Goal: Share content: Share content

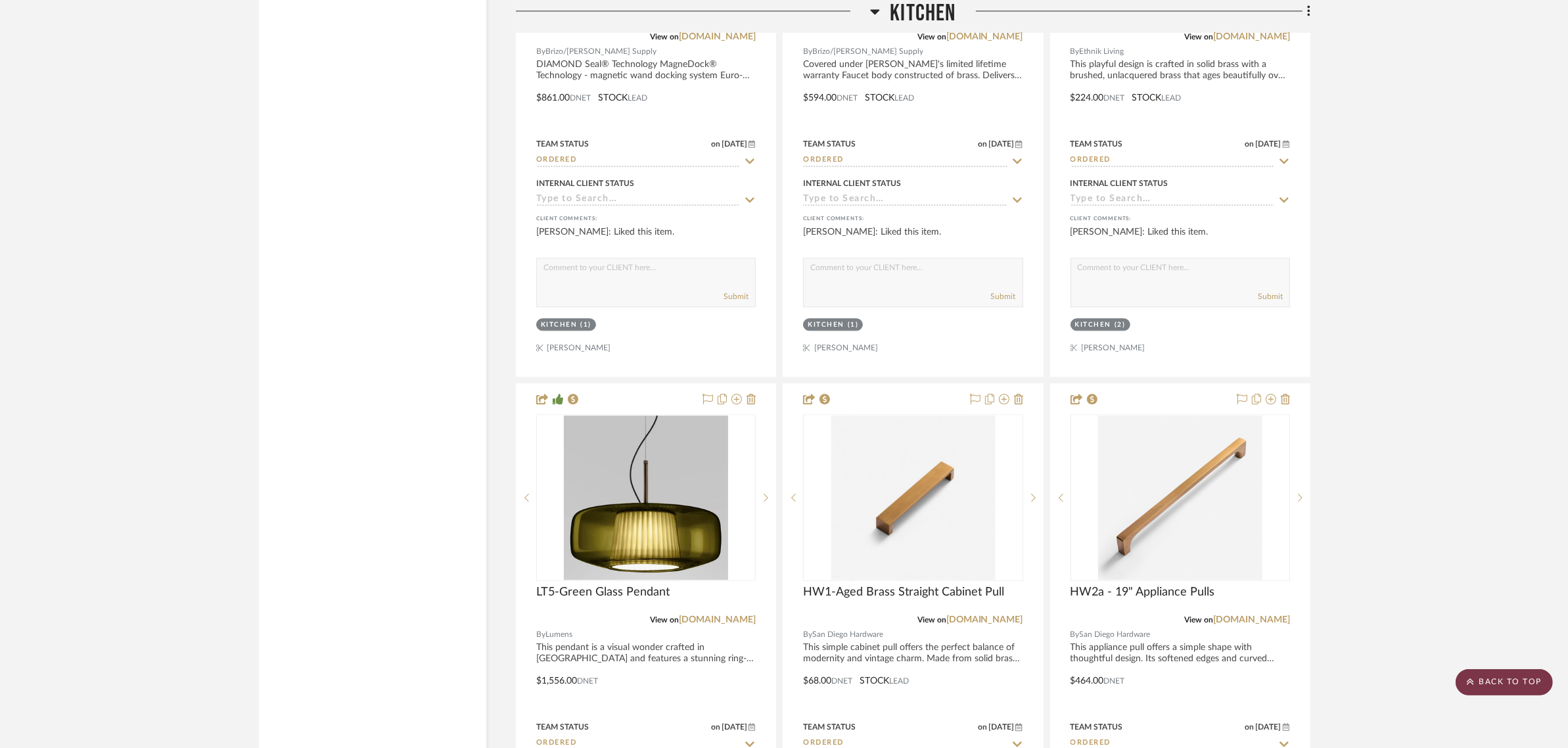
click at [1483, 681] on scroll-to-top-button "BACK TO TOP" at bounding box center [1504, 682] width 97 height 26
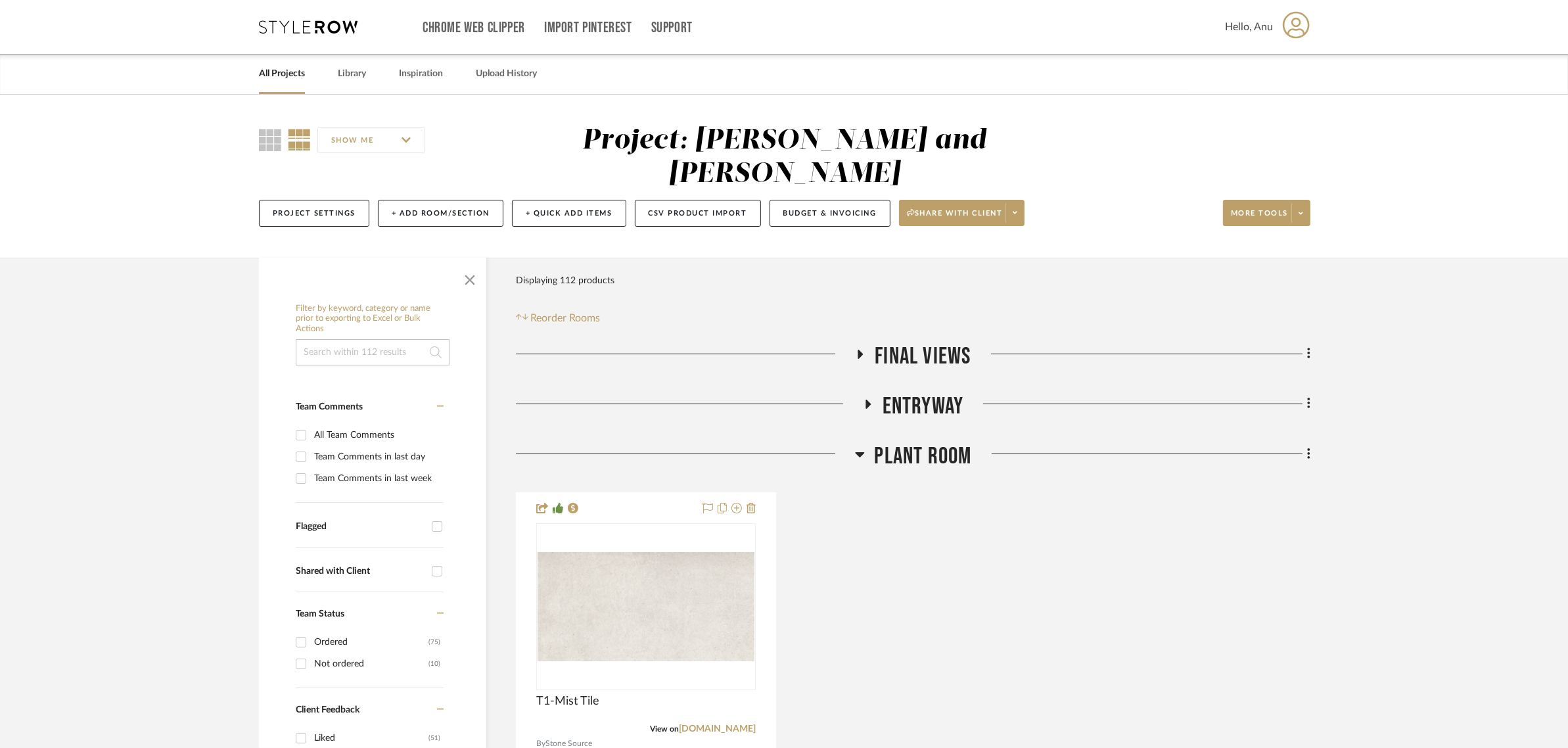
click at [274, 69] on link "All Projects" at bounding box center [282, 74] width 46 height 18
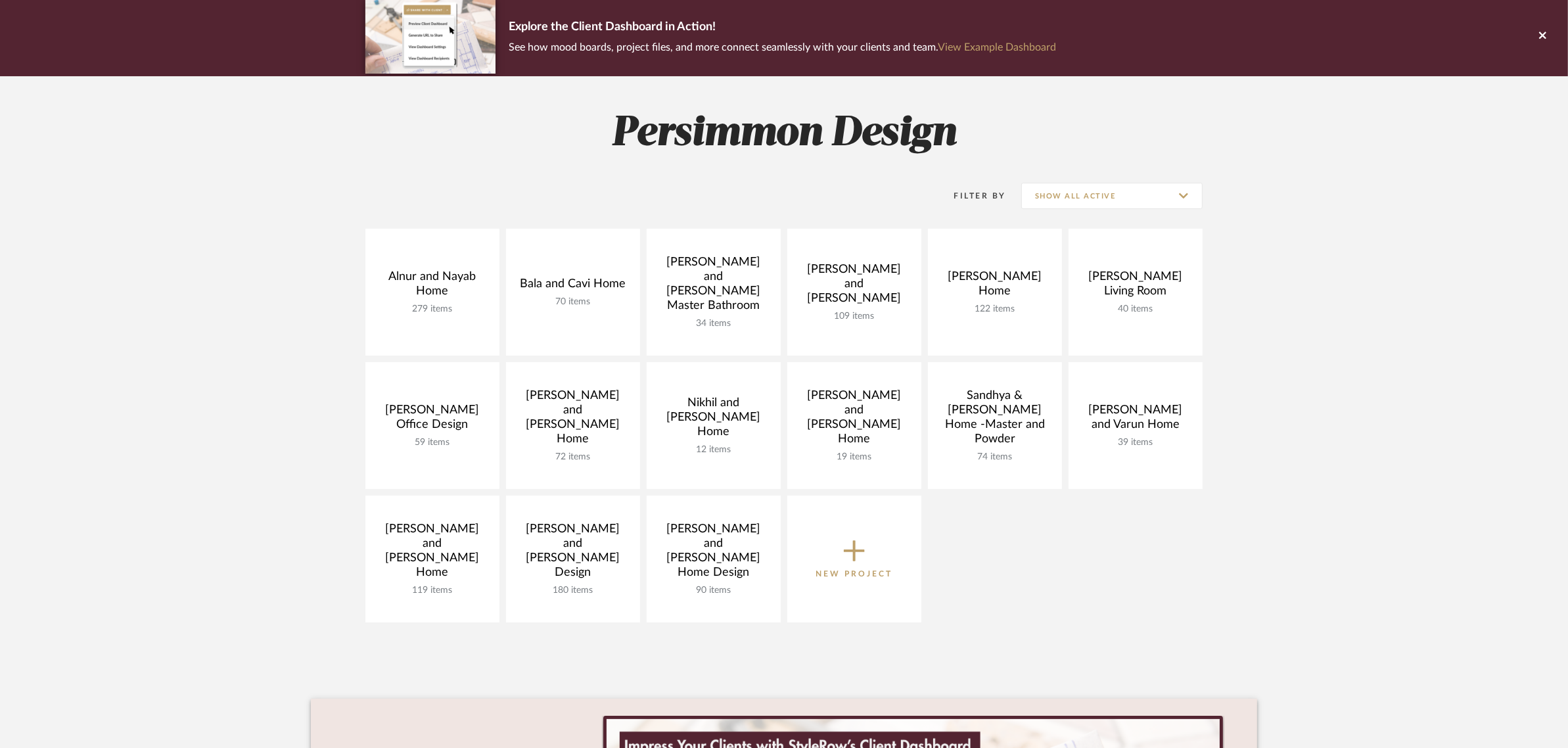
scroll to position [246, 0]
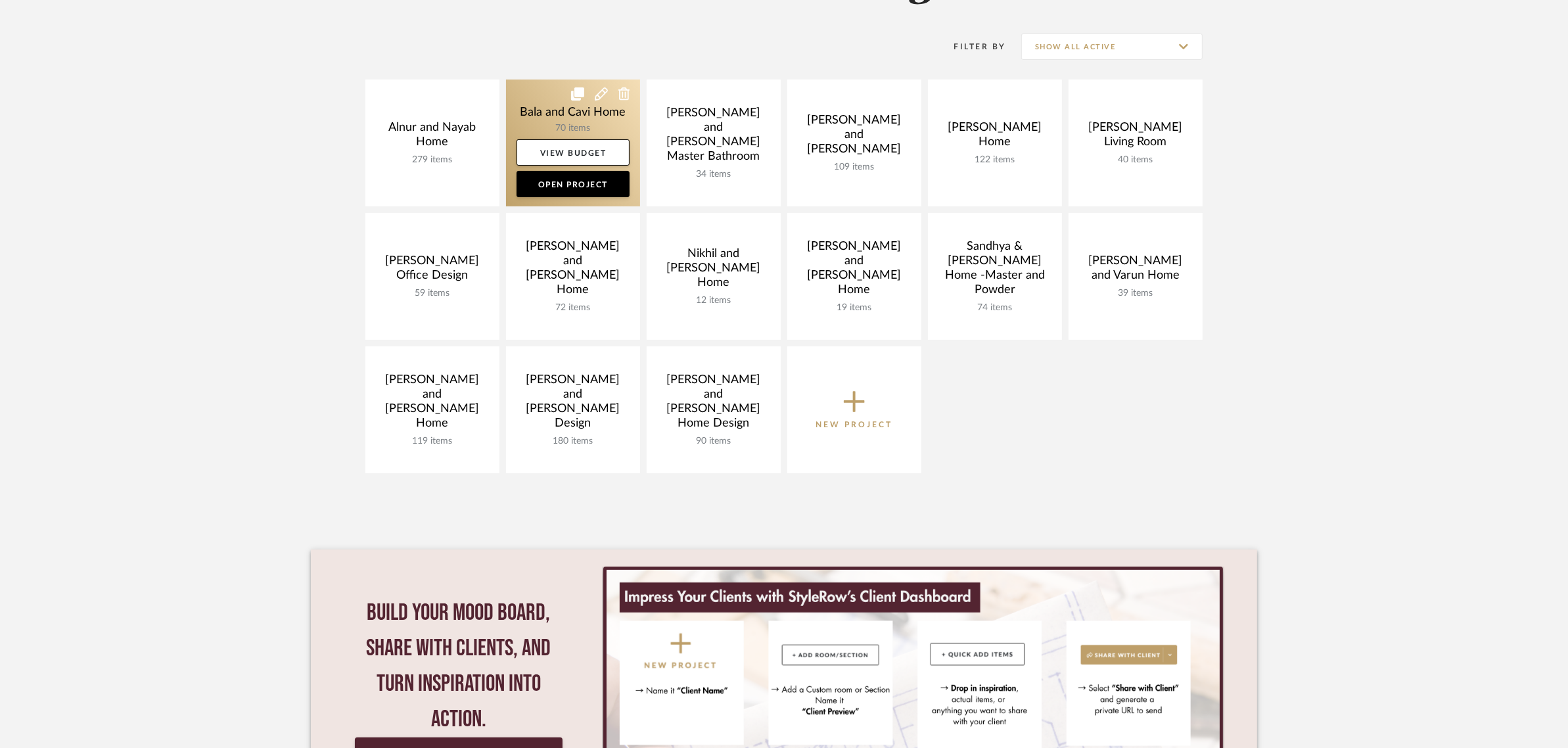
click at [550, 106] on link at bounding box center [573, 143] width 134 height 127
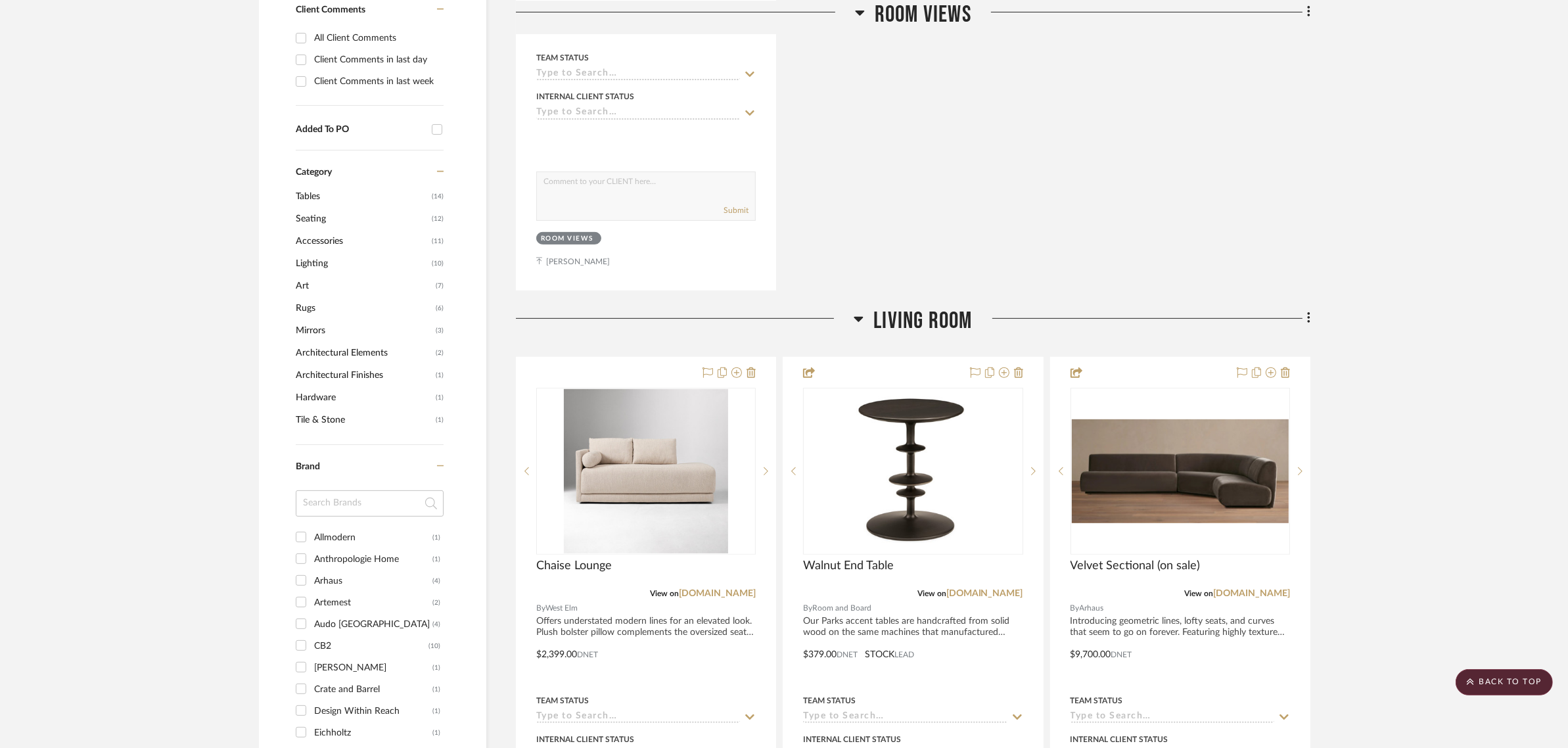
scroll to position [903, 0]
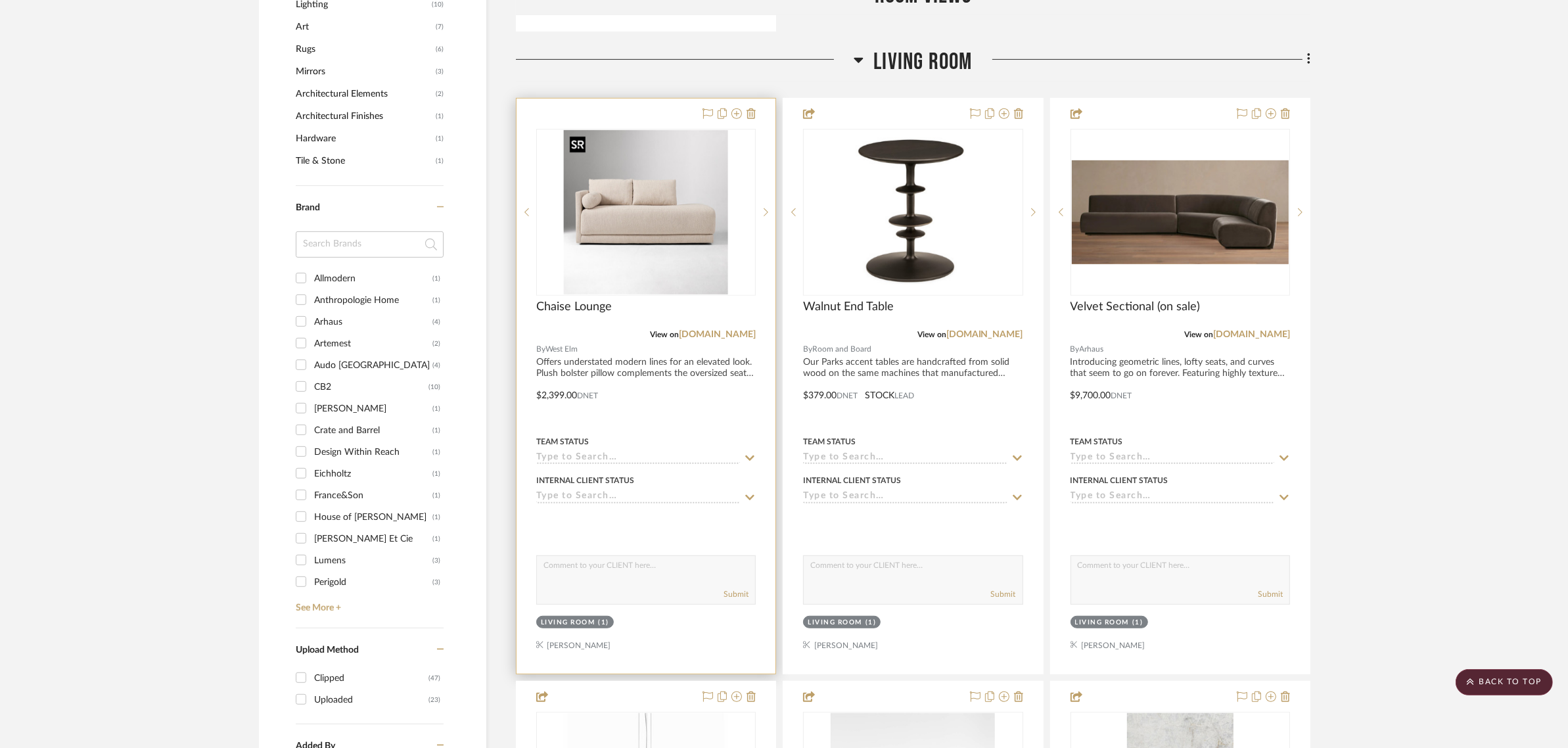
click at [635, 164] on img "0" at bounding box center [646, 212] width 164 height 164
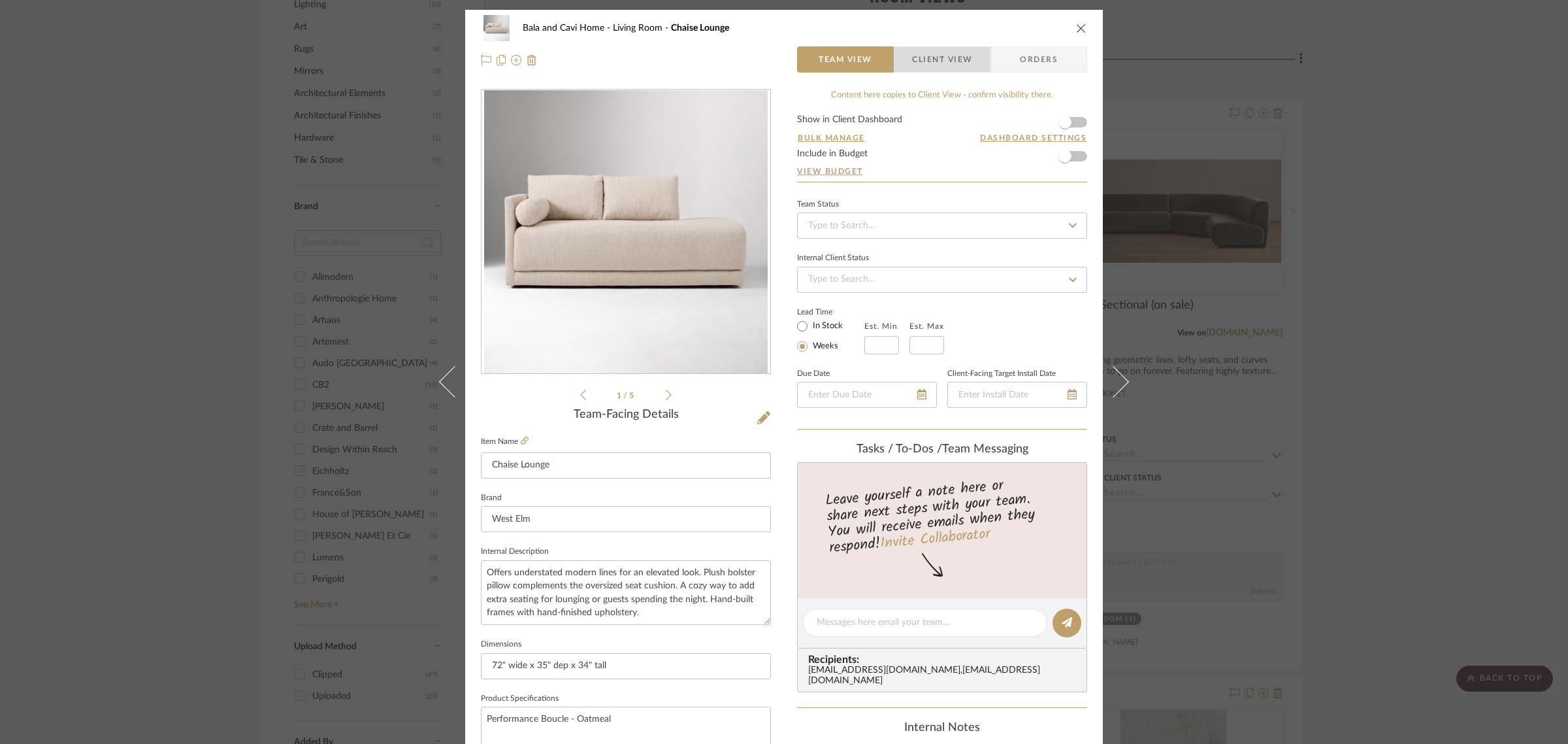
click at [931, 53] on span "Client View" at bounding box center [942, 59] width 60 height 26
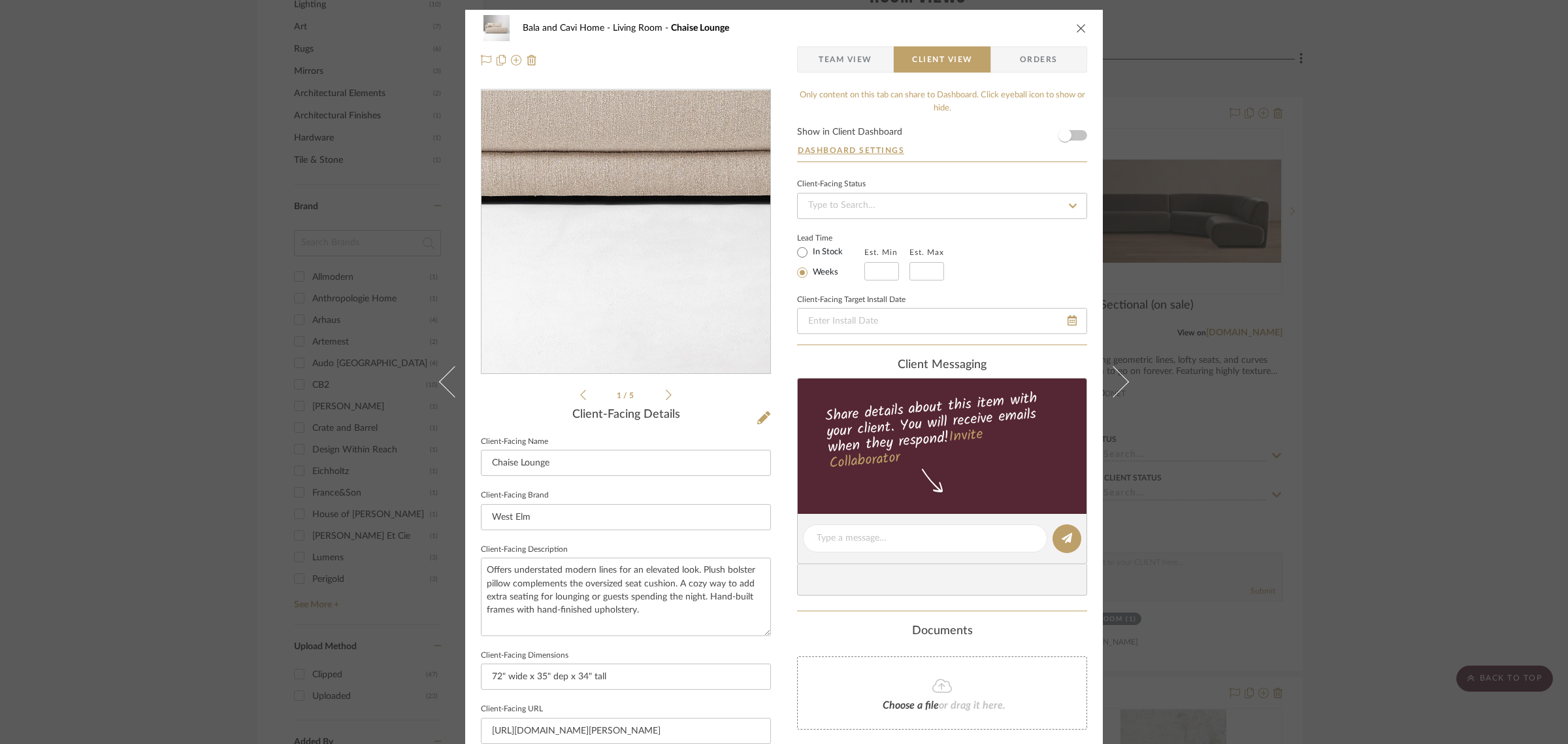
click at [629, 298] on img "0" at bounding box center [625, 231] width 283 height 283
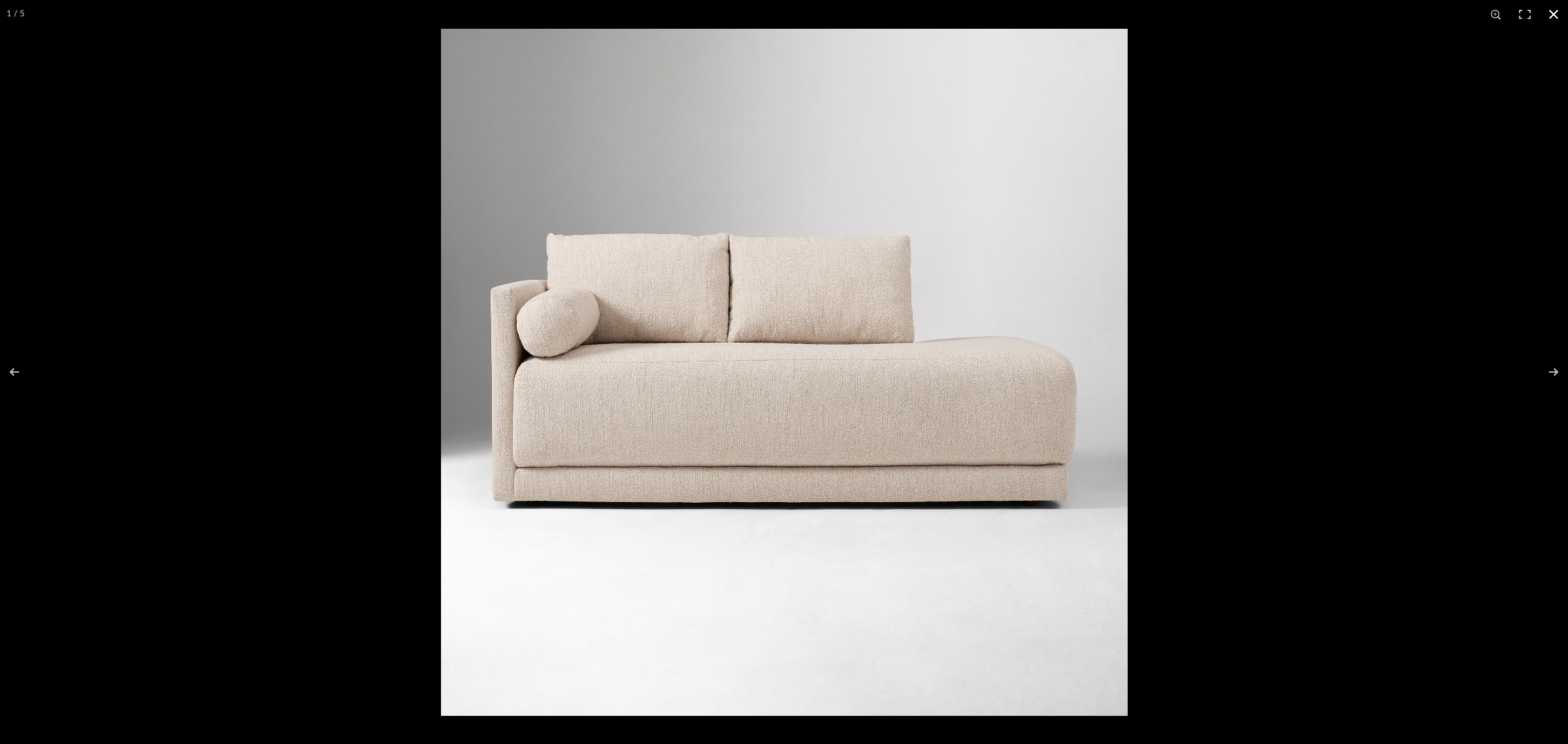
click at [1549, 16] on button at bounding box center [1553, 14] width 29 height 29
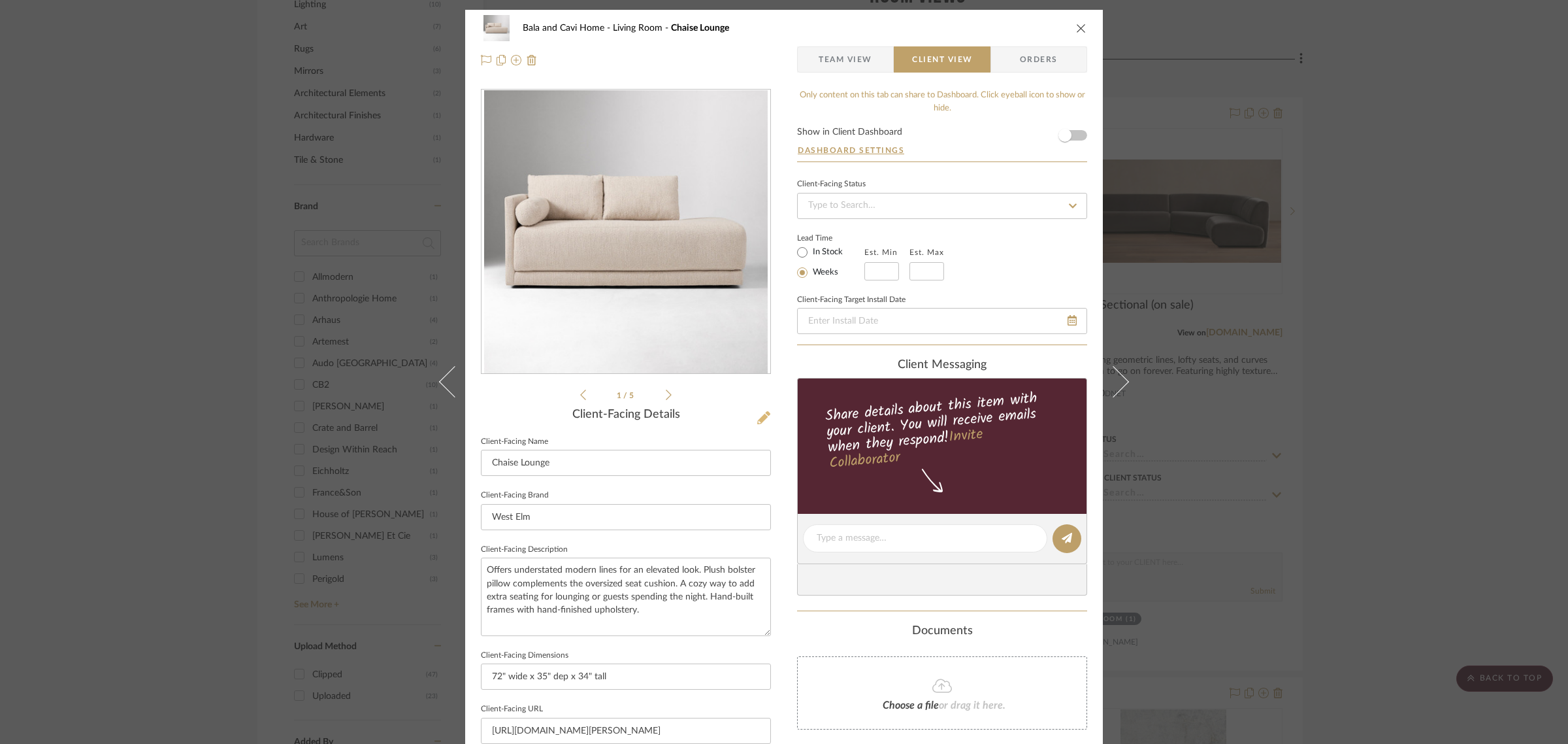
click at [761, 417] on icon at bounding box center [764, 418] width 13 height 13
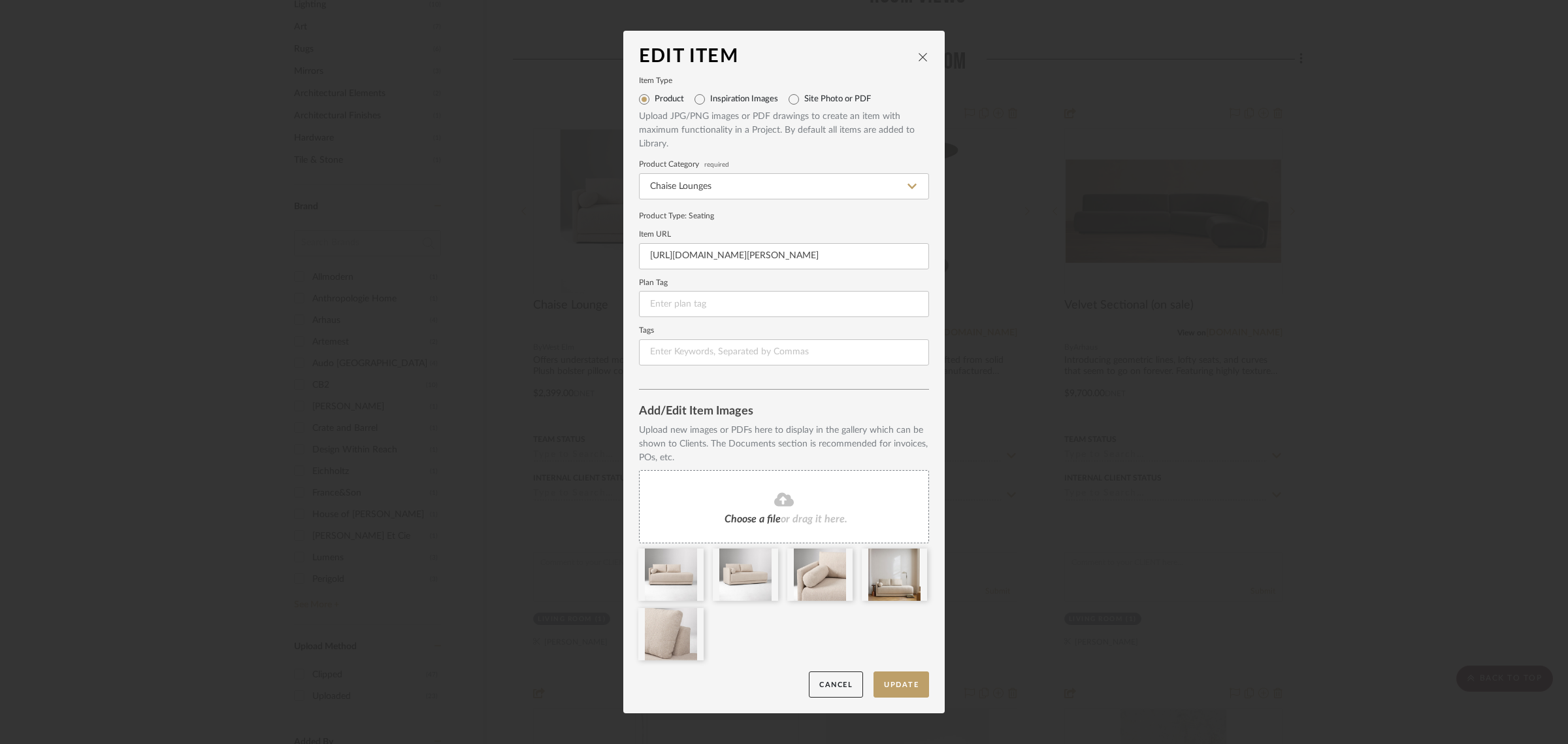
click at [765, 504] on fa-icon at bounding box center [784, 499] width 119 height 17
click at [808, 507] on fa-icon at bounding box center [784, 499] width 119 height 17
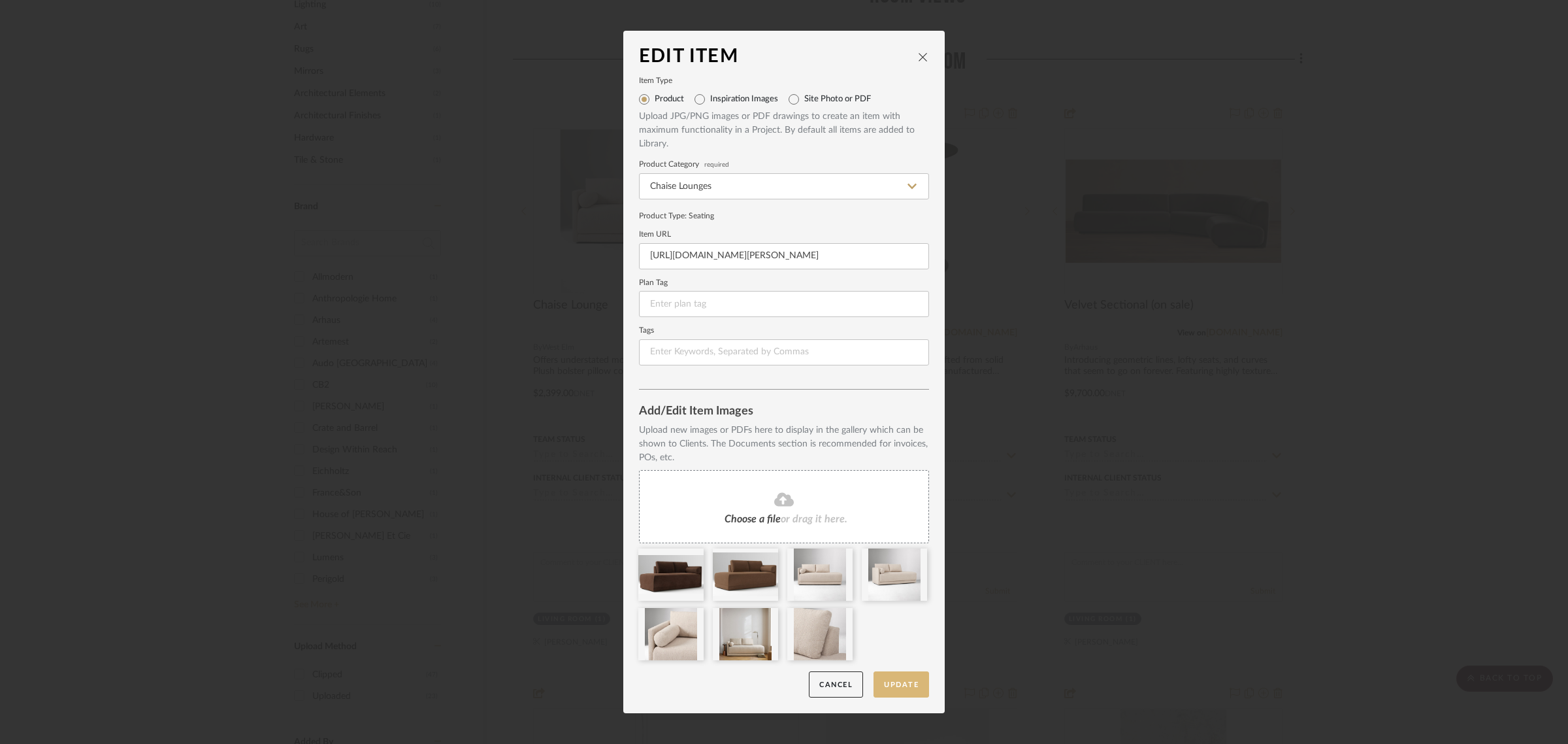
click at [890, 688] on button "Update" at bounding box center [900, 684] width 55 height 27
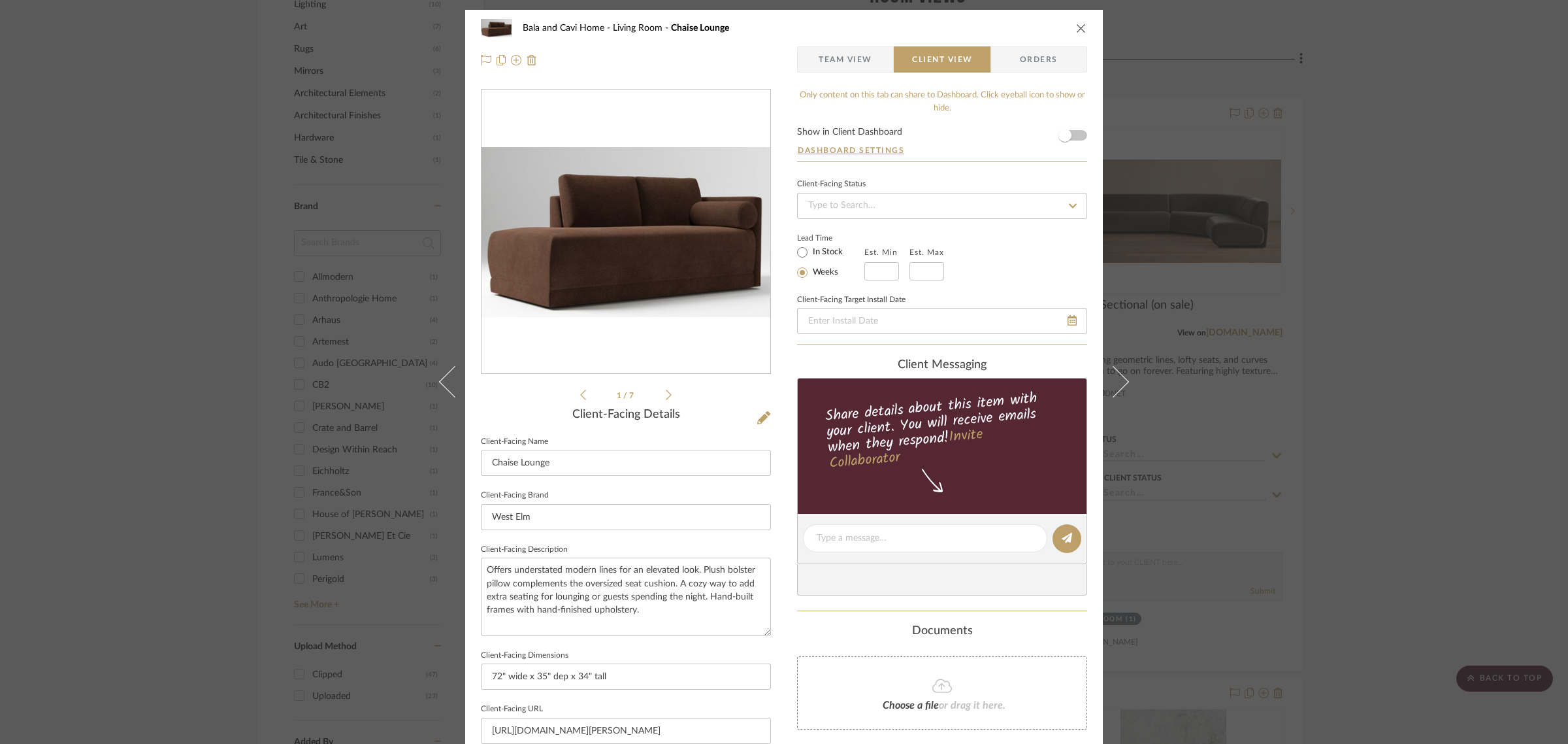
click at [1488, 321] on div "Bala and Cavi Home Living Room Chaise Lounge Team View Client View Orders 1 / 7…" at bounding box center [784, 372] width 1568 height 744
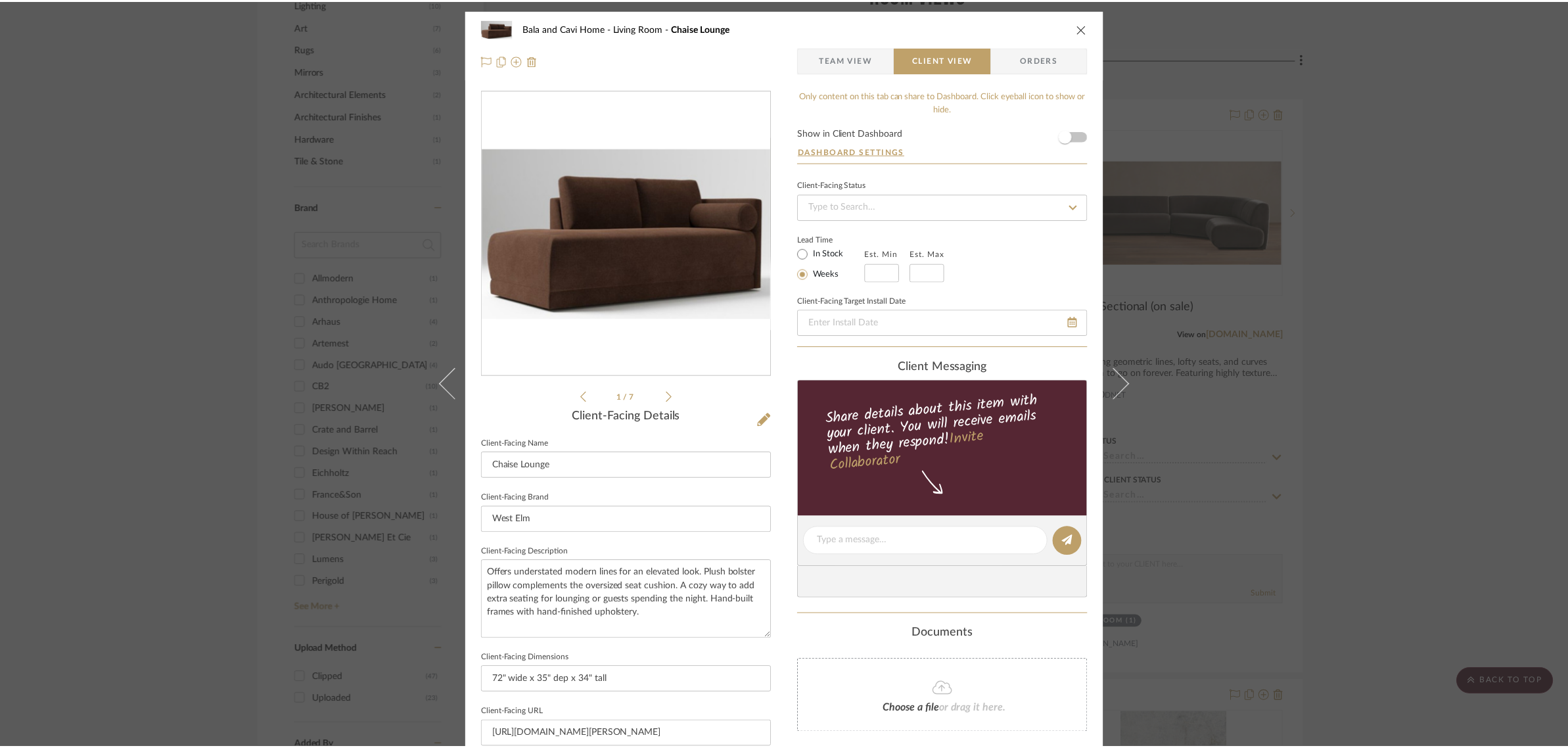
scroll to position [903, 0]
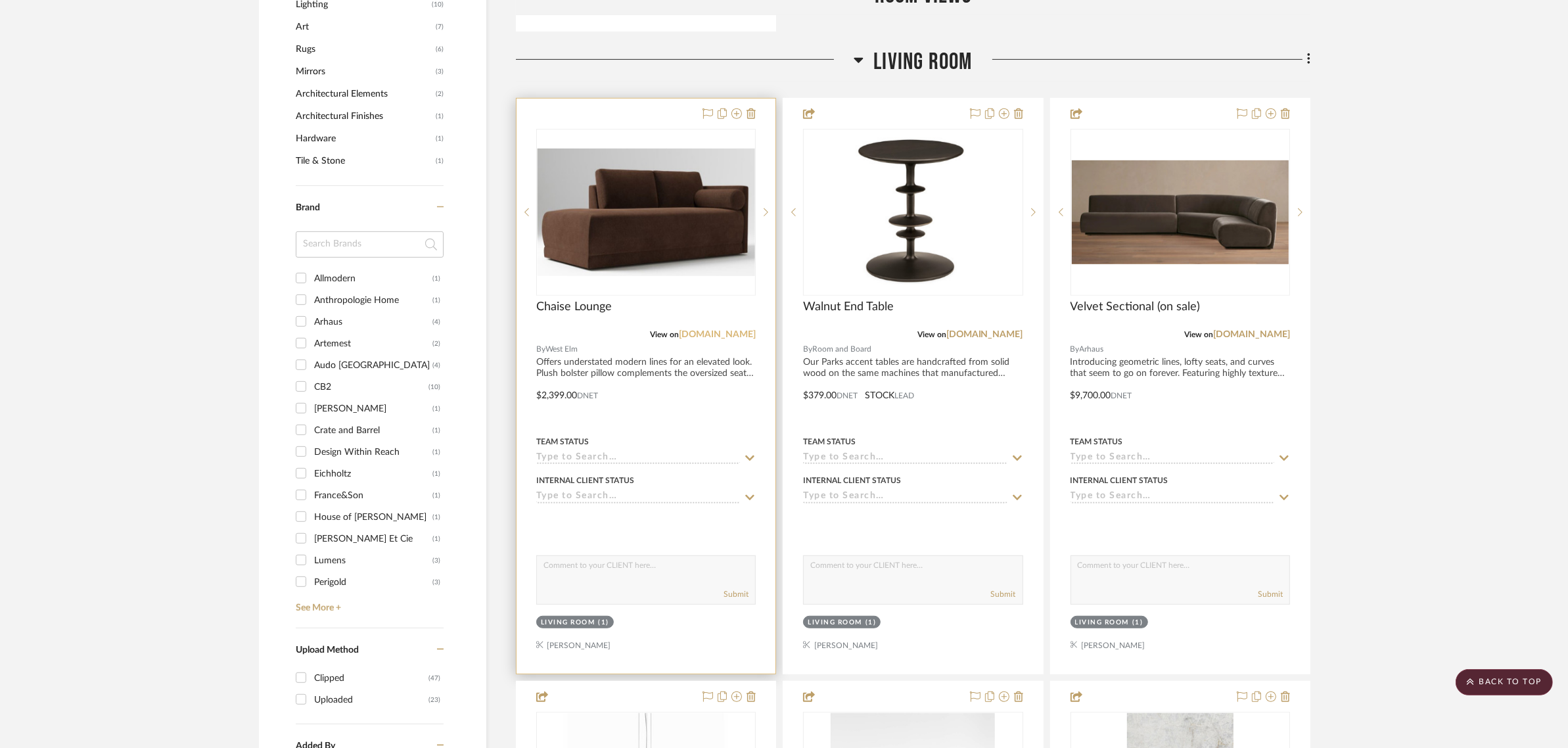
click at [720, 330] on link "[DOMAIN_NAME]" at bounding box center [717, 335] width 77 height 9
click at [613, 190] on img "0" at bounding box center [646, 212] width 217 height 127
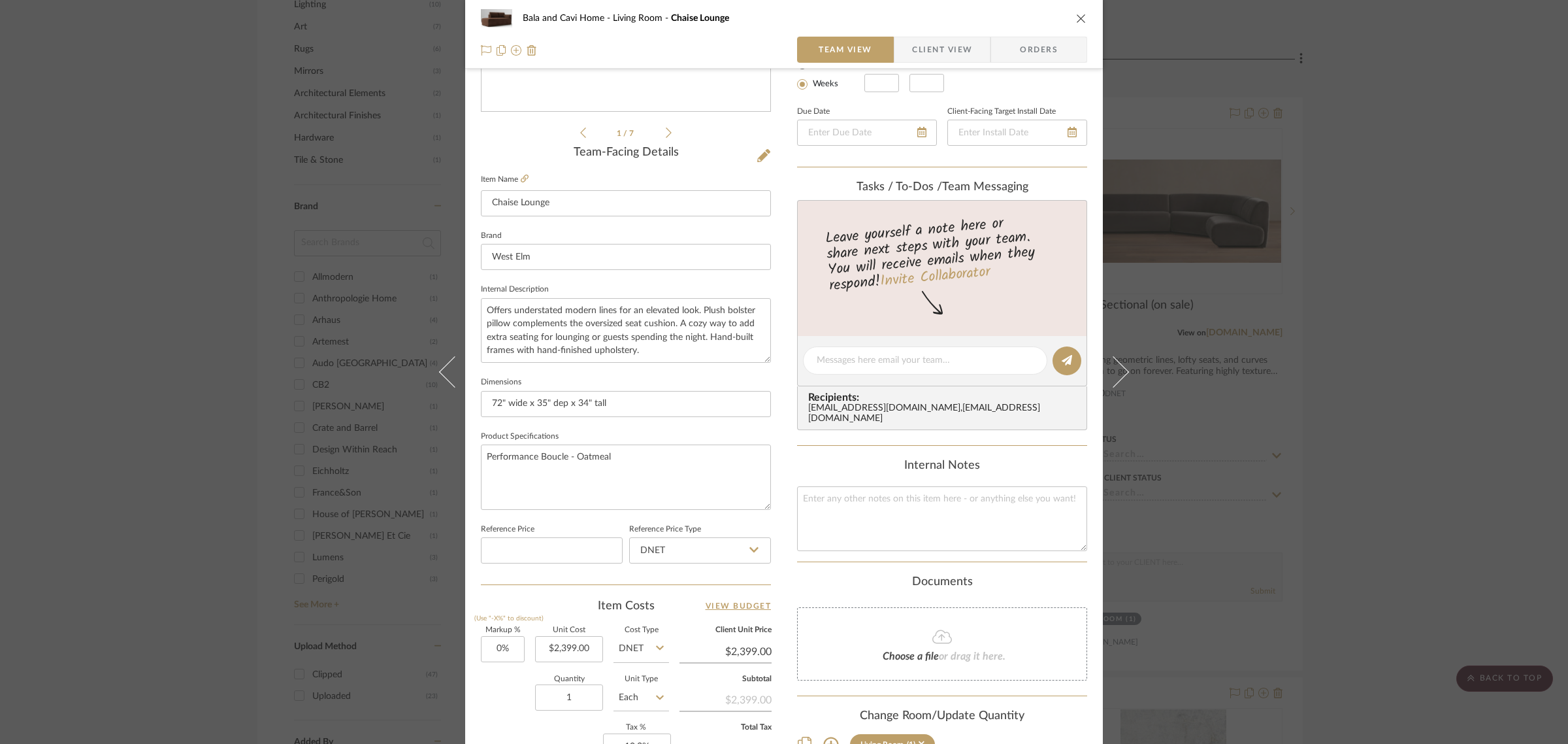
scroll to position [472, 0]
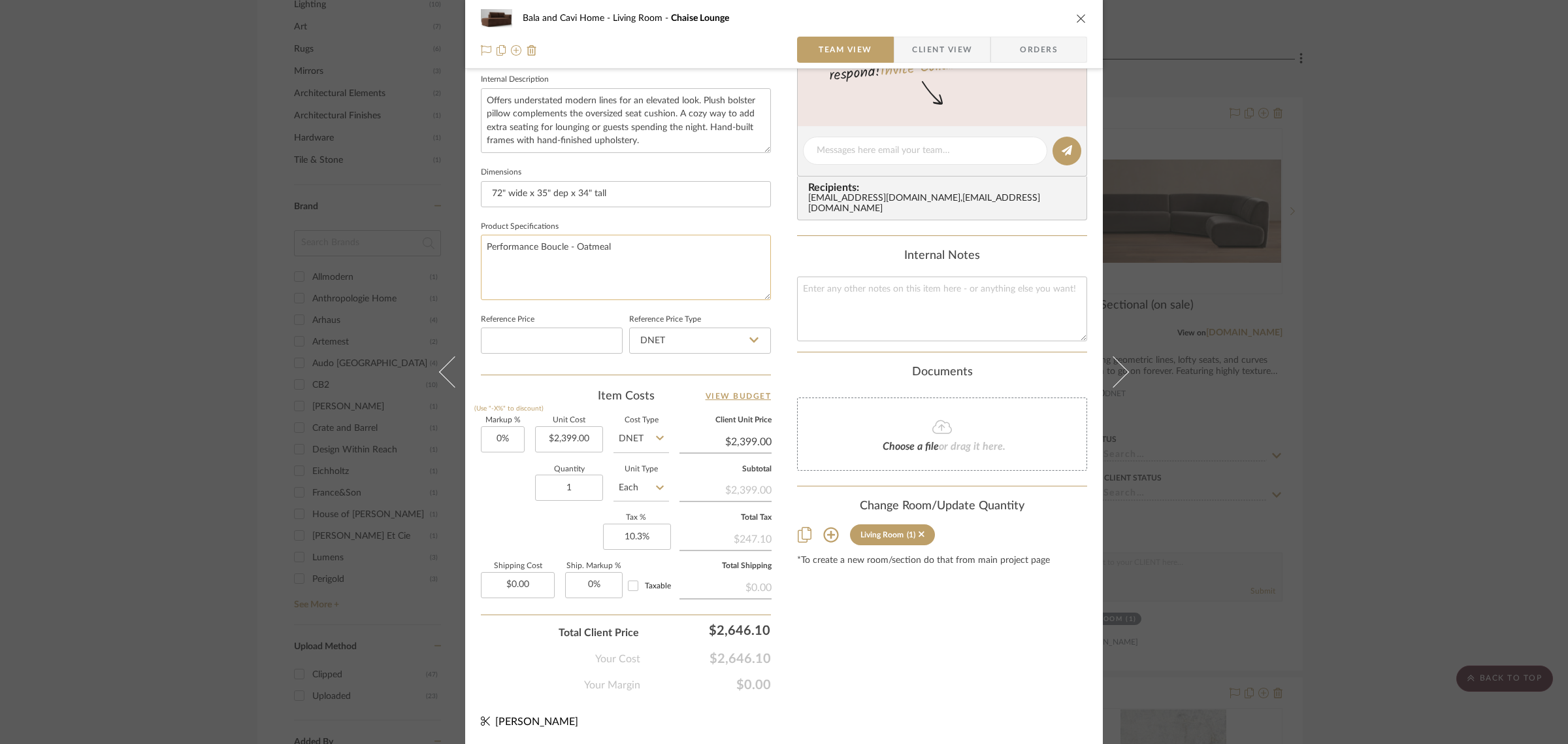
click at [484, 246] on textarea "Performance Boucle - Oatmeal" at bounding box center [625, 266] width 290 height 64
click at [483, 243] on textarea "Performance Boucle - Oatmeal" at bounding box center [625, 266] width 290 height 64
click at [654, 244] on textarea "Espresso - Performance Modern Chenille Cardamom - Deluxe Velvet Performance Bou…" at bounding box center [625, 266] width 290 height 64
click at [760, 243] on textarea "Espresso - Performance Modern Chenille/Cardamom - Deluxe Velvet Performance Bou…" at bounding box center [625, 266] width 290 height 64
type textarea "Espresso - Performance Modern Chenille/Cardamom - Deluxe Velvet/Performance Bou…"
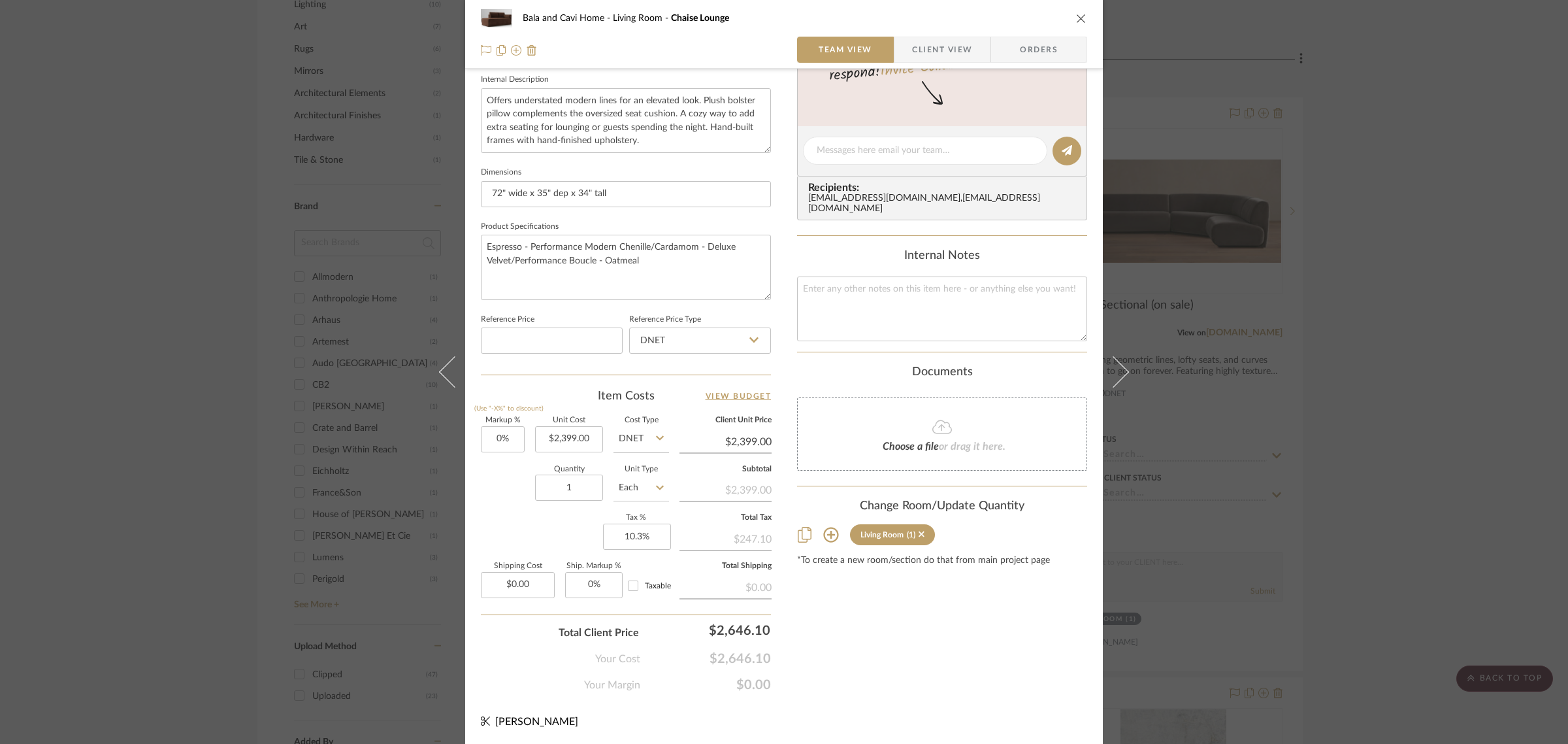
click at [915, 620] on div "Content here copies to Client View - confirm visibility there. Show in Client D…" at bounding box center [942, 155] width 290 height 1075
click at [1445, 456] on div "Bala and Cavi Home Living Room Chaise Lounge Team View Client View Orders 1 / 7…" at bounding box center [784, 372] width 1568 height 744
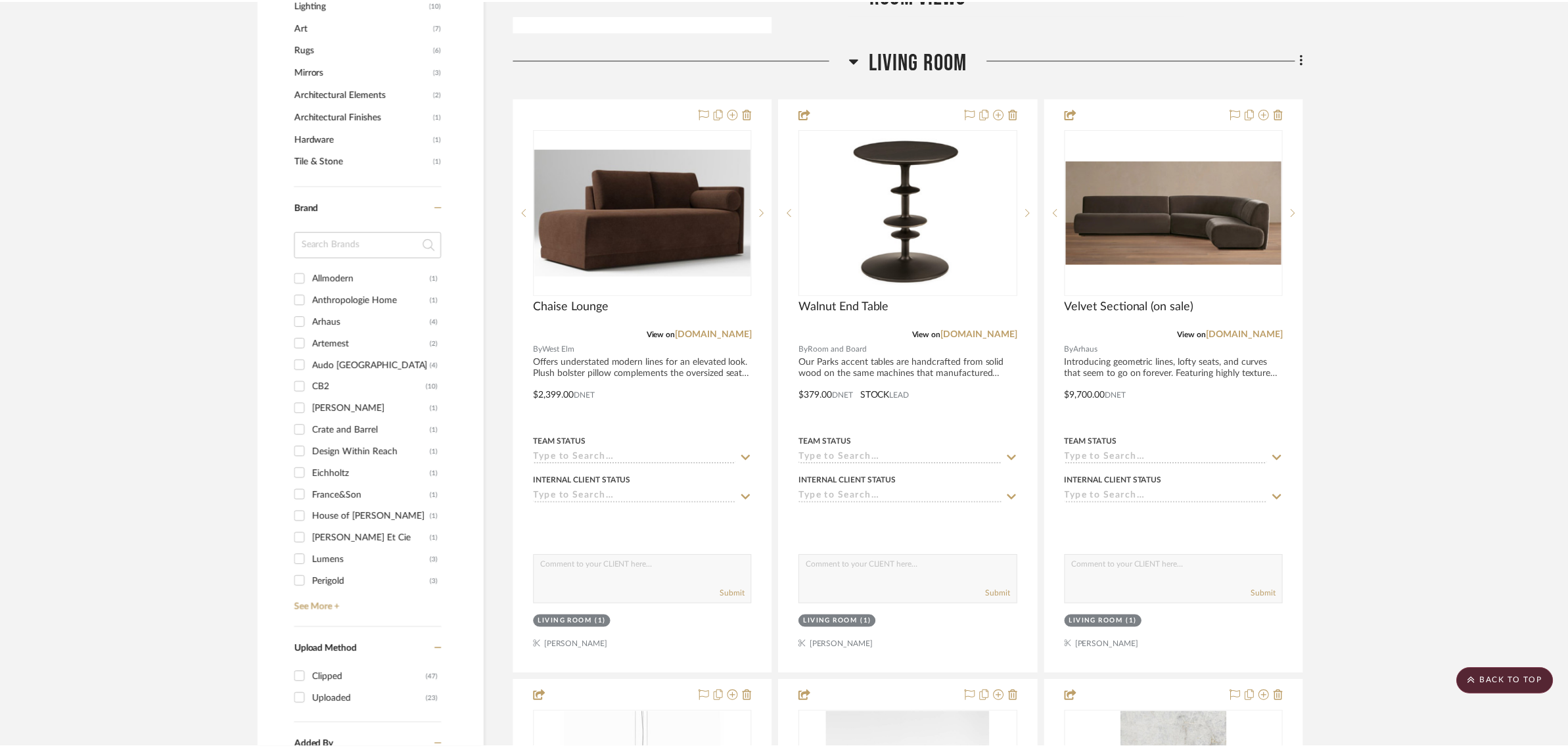
scroll to position [903, 0]
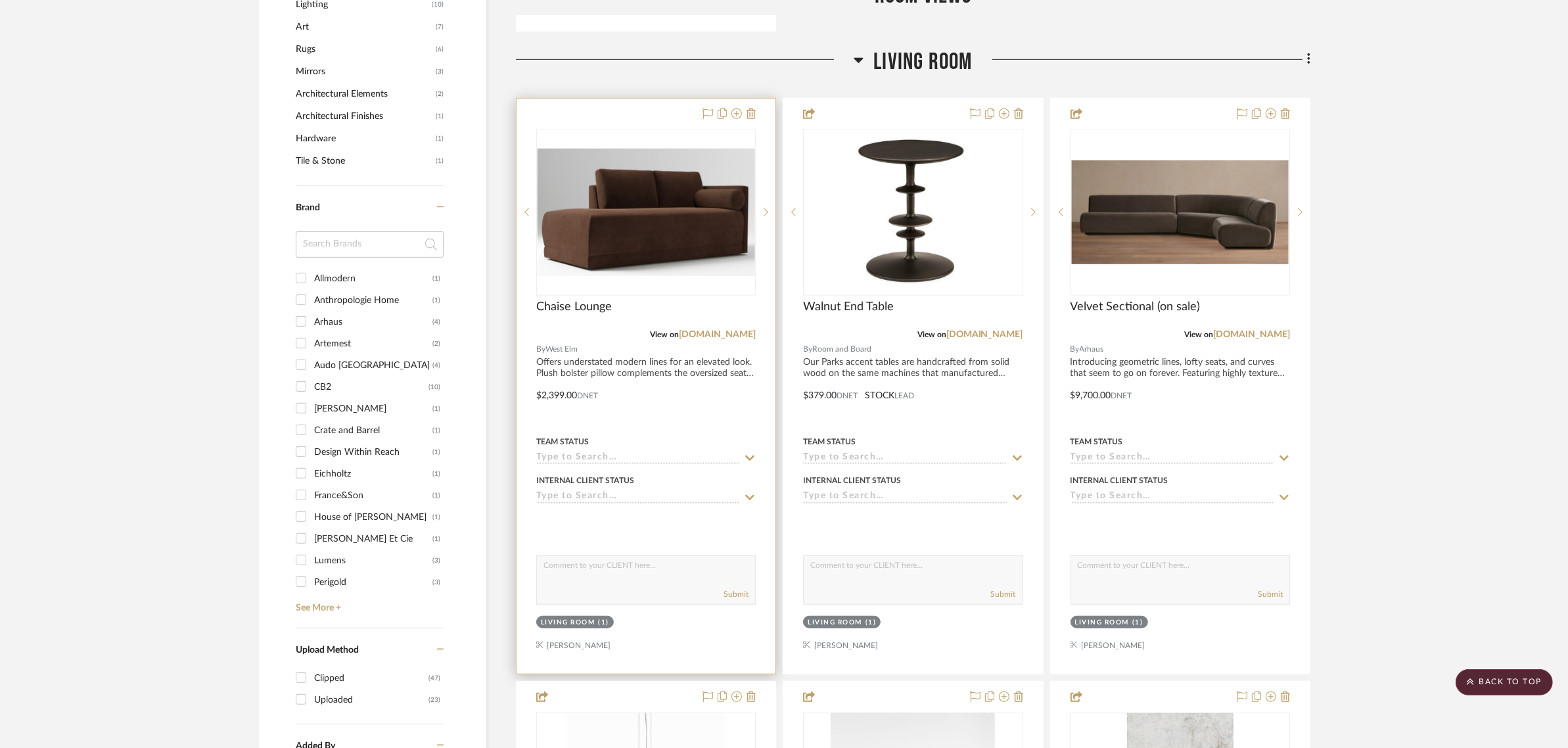
click at [556, 396] on div at bounding box center [646, 386] width 259 height 575
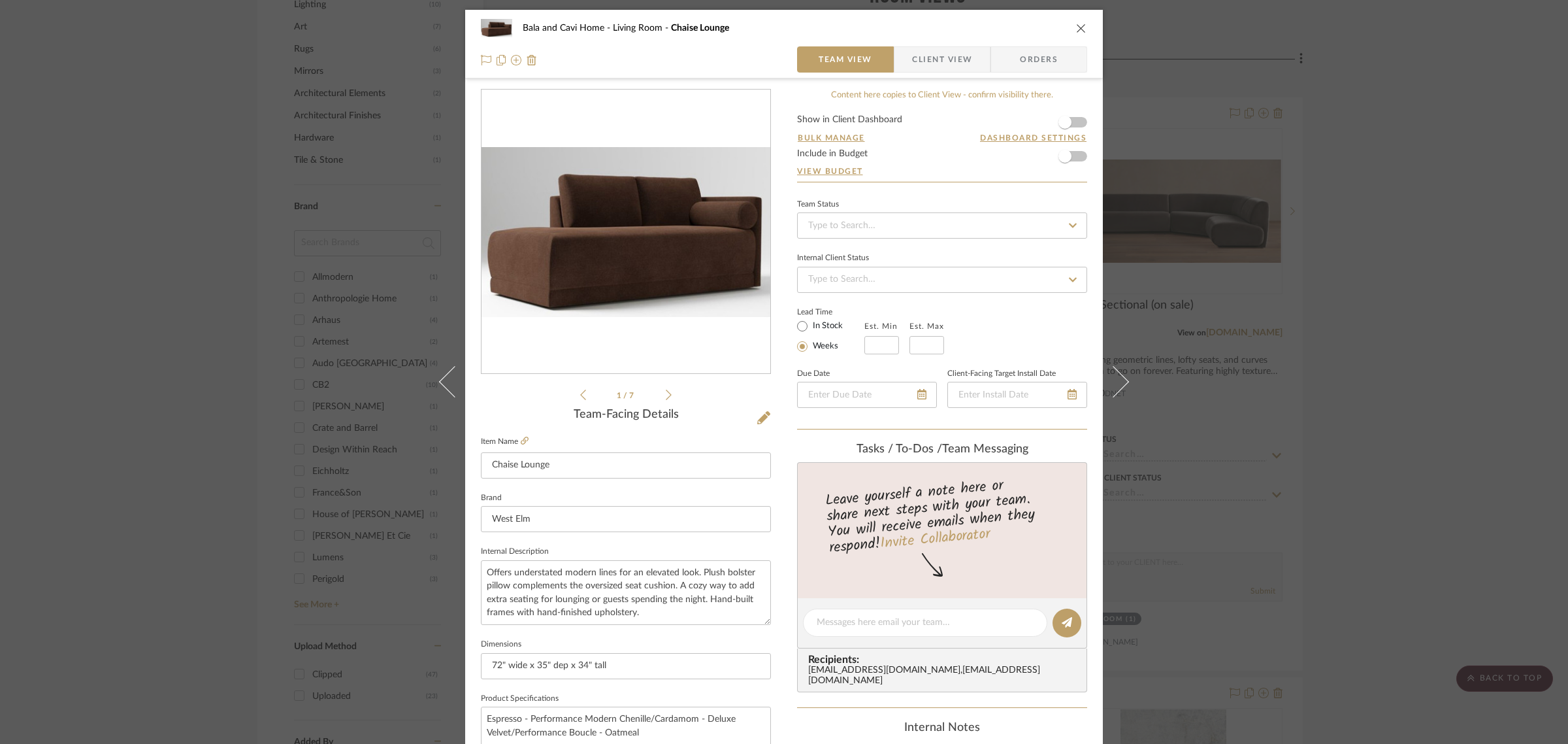
scroll to position [472, 0]
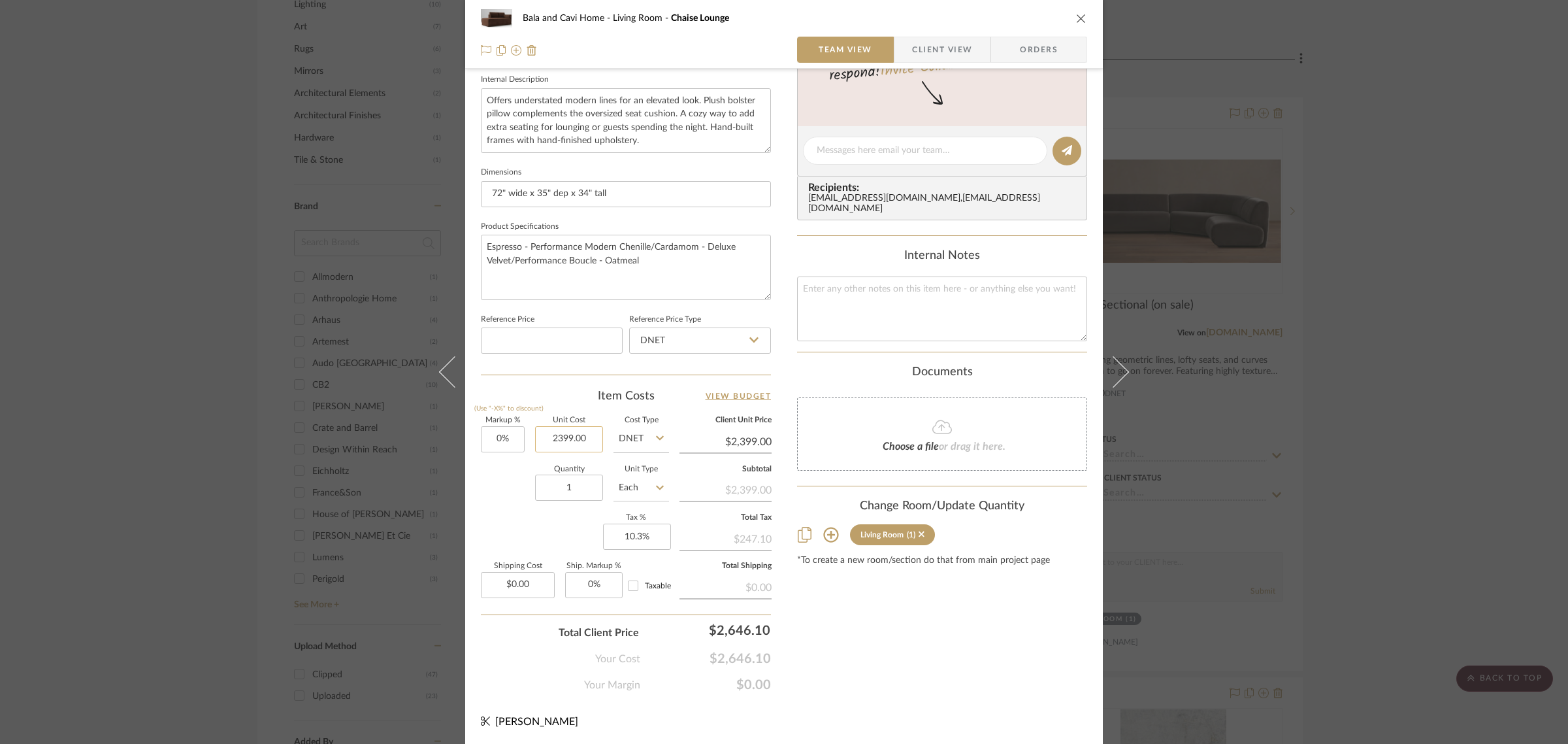
click at [589, 439] on input "2399.00" at bounding box center [569, 439] width 68 height 26
type input "$1,999.00"
click at [974, 647] on div "Content here copies to Client View - confirm visibility there. Show in Client D…" at bounding box center [942, 155] width 290 height 1075
type input "$1,999.00"
click at [1458, 427] on div "Bala and Cavi Home Living Room Chaise Lounge Team View Client View Orders 1 / 7…" at bounding box center [784, 372] width 1568 height 744
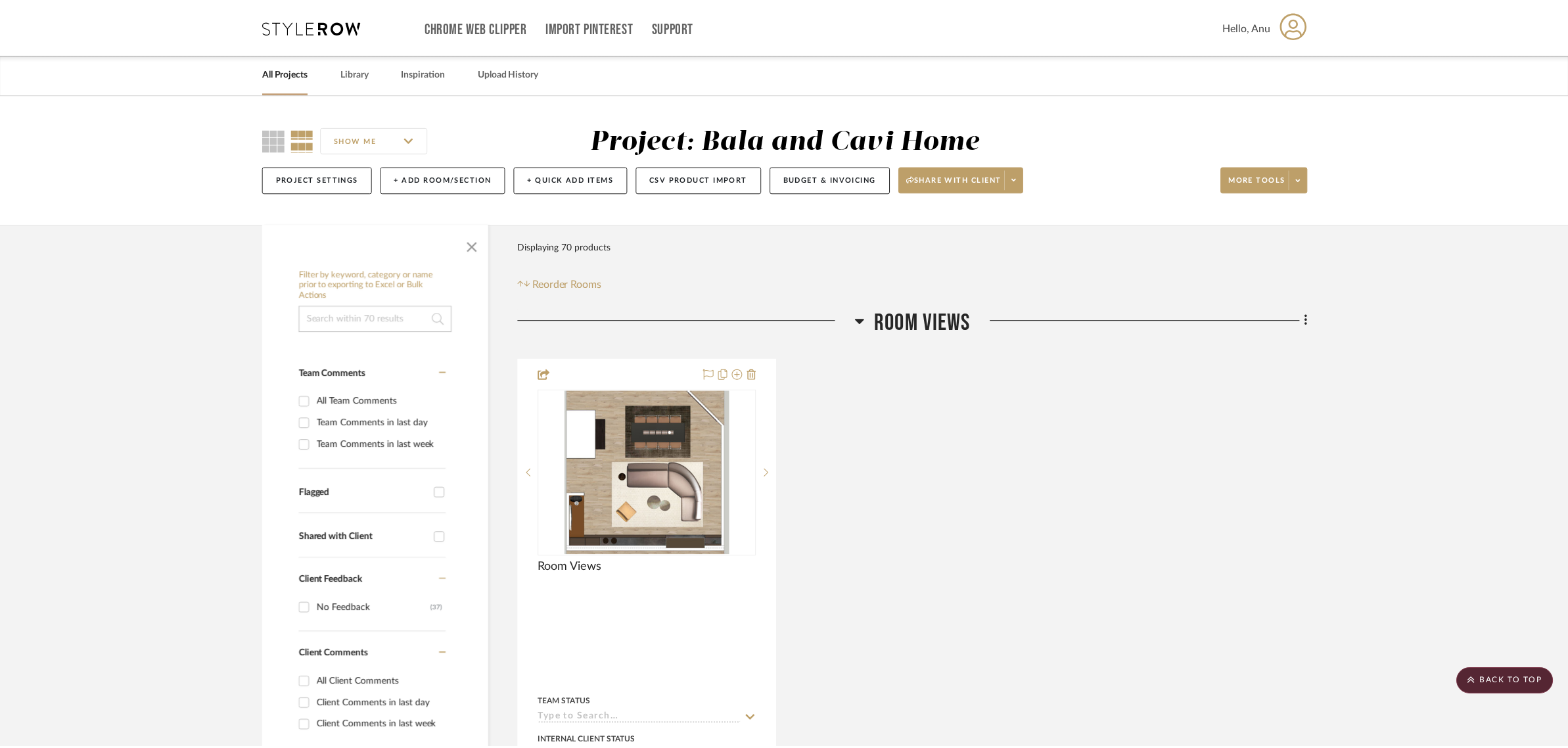
scroll to position [903, 0]
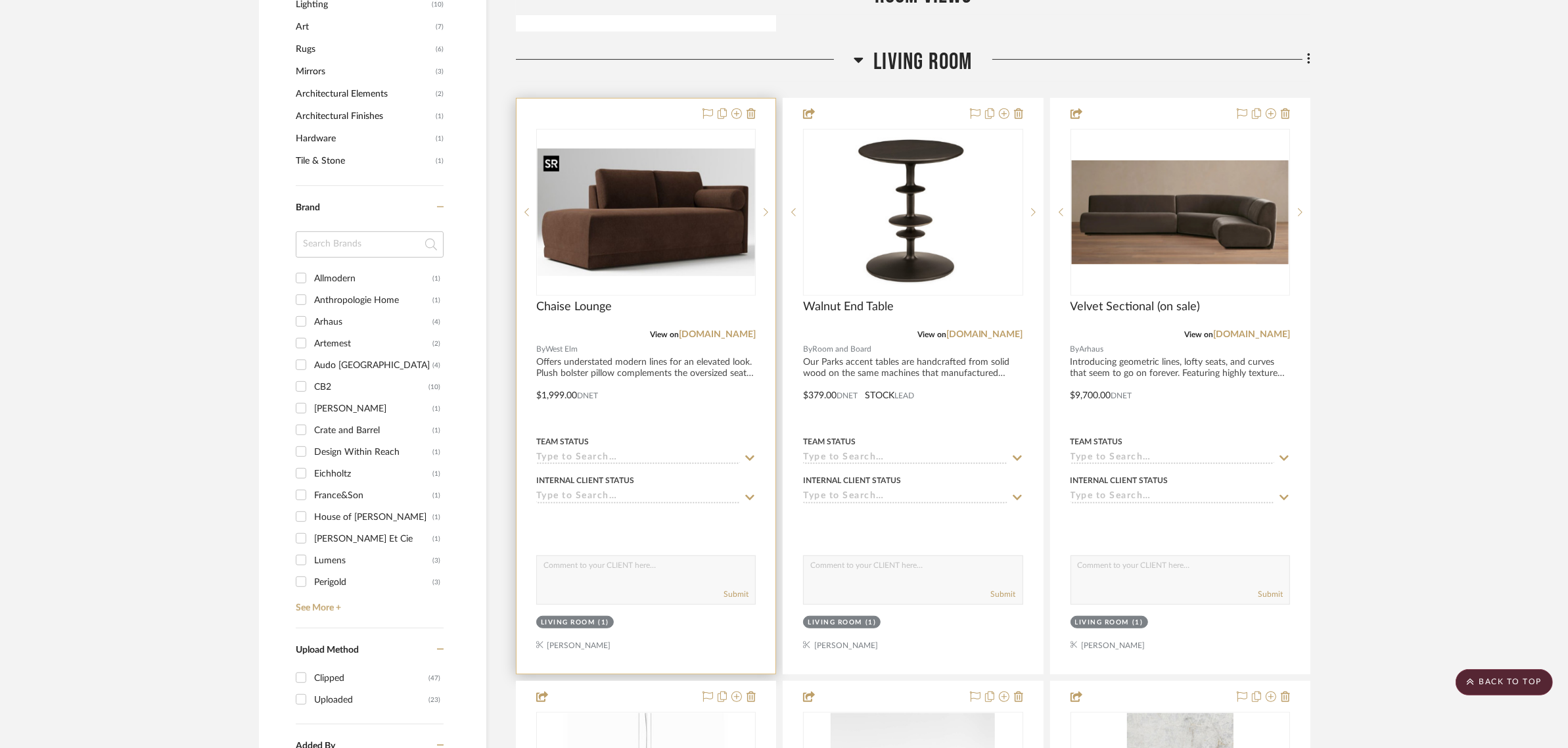
click at [659, 220] on img "0" at bounding box center [646, 212] width 217 height 127
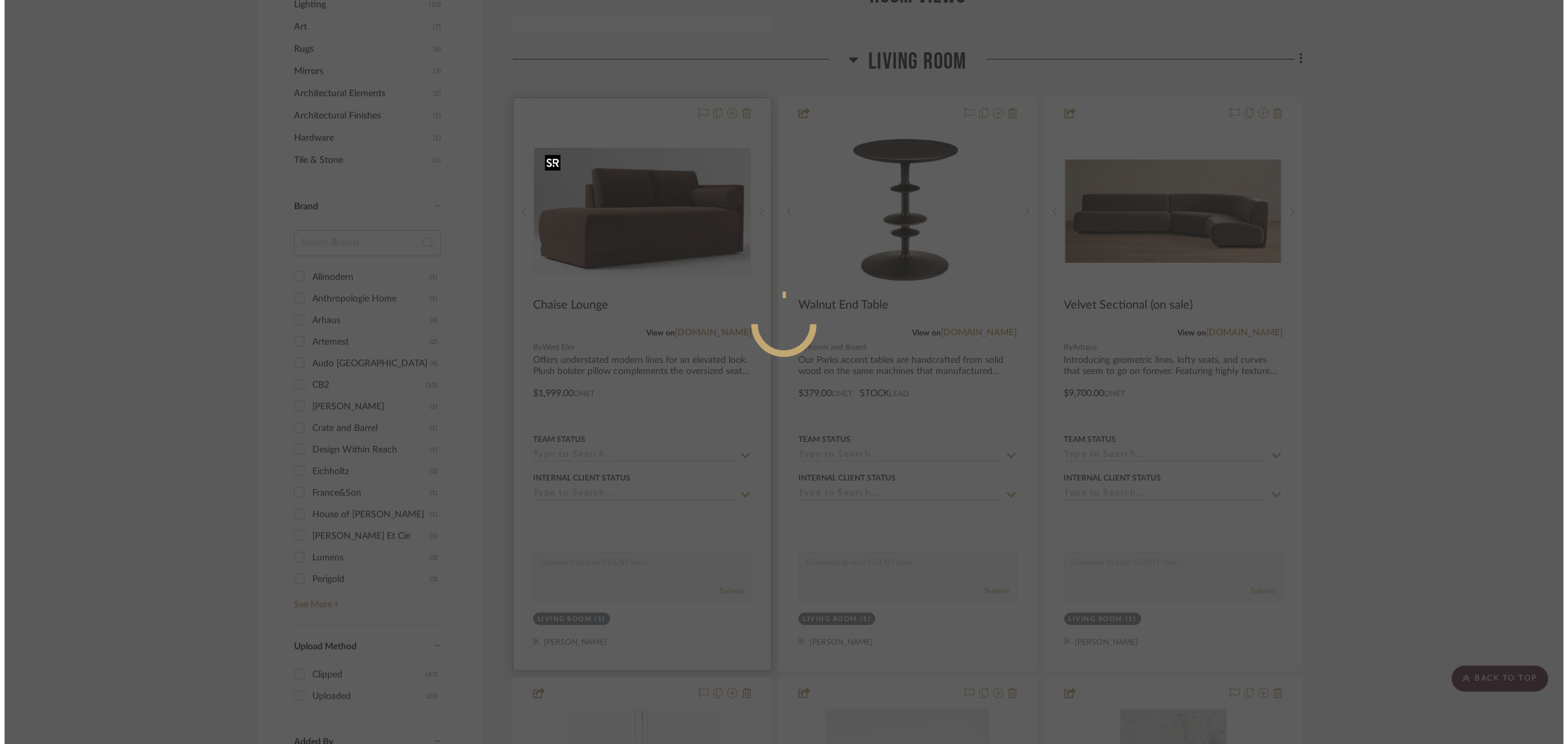
scroll to position [0, 0]
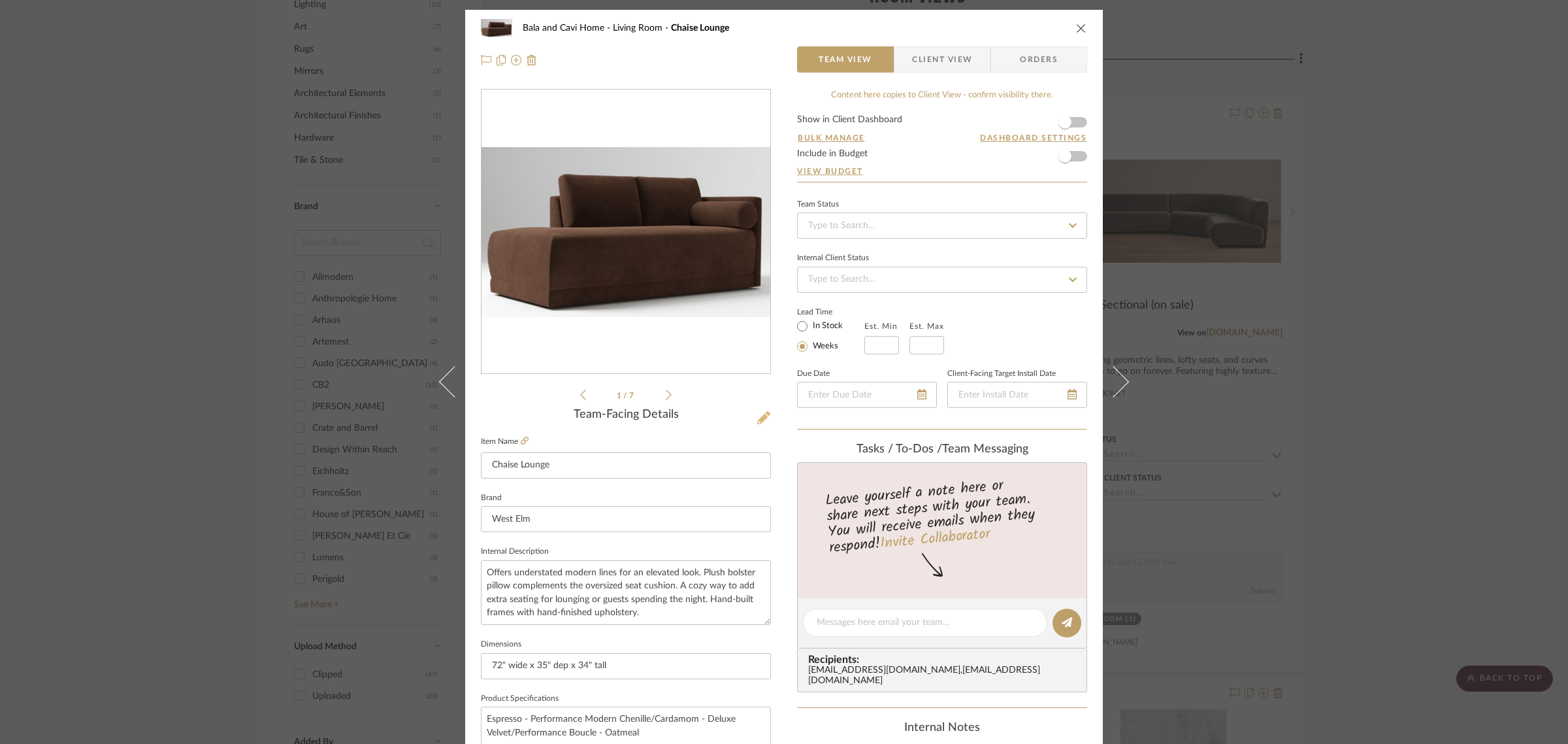
click at [763, 413] on icon at bounding box center [764, 418] width 13 height 13
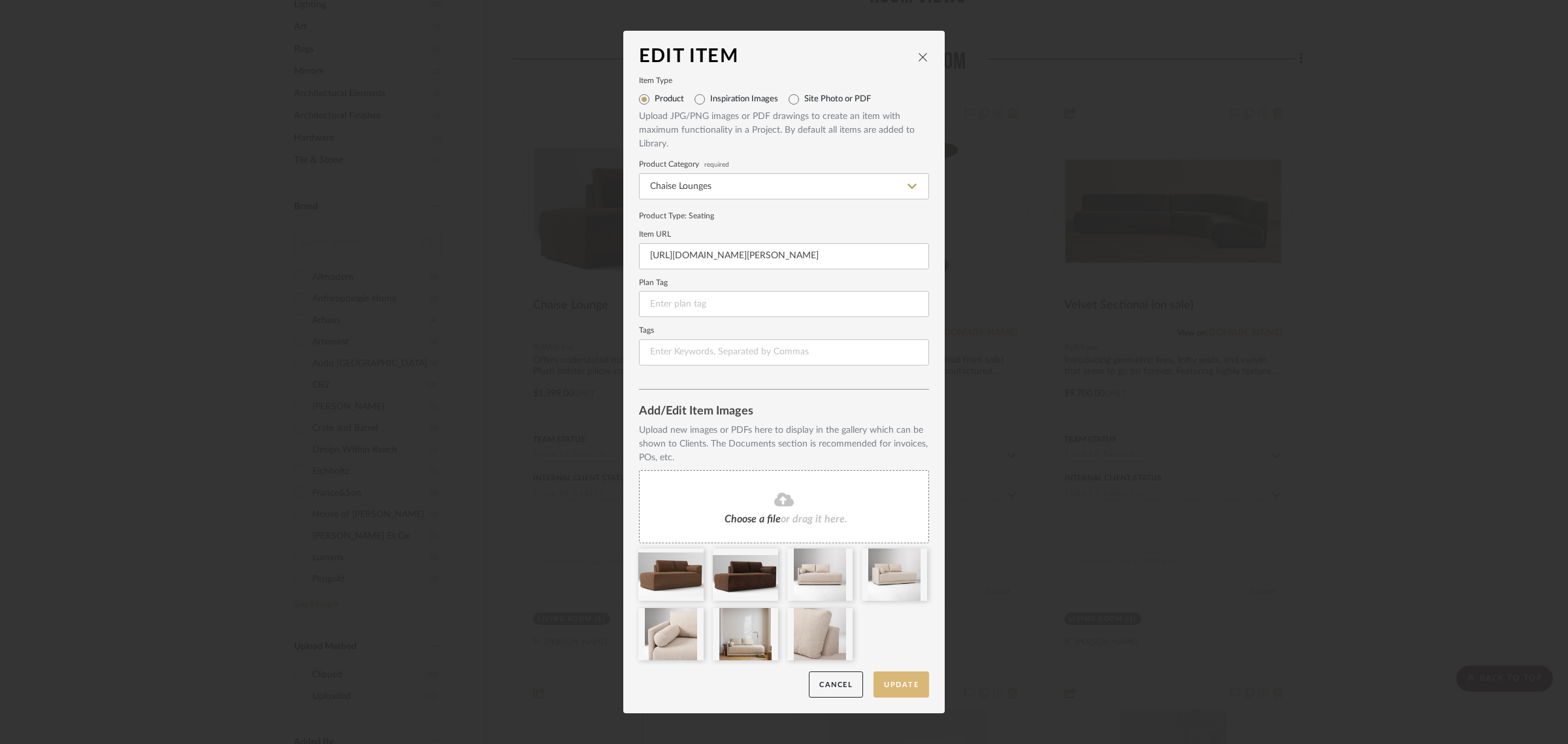
click at [902, 675] on button "Update" at bounding box center [900, 684] width 55 height 27
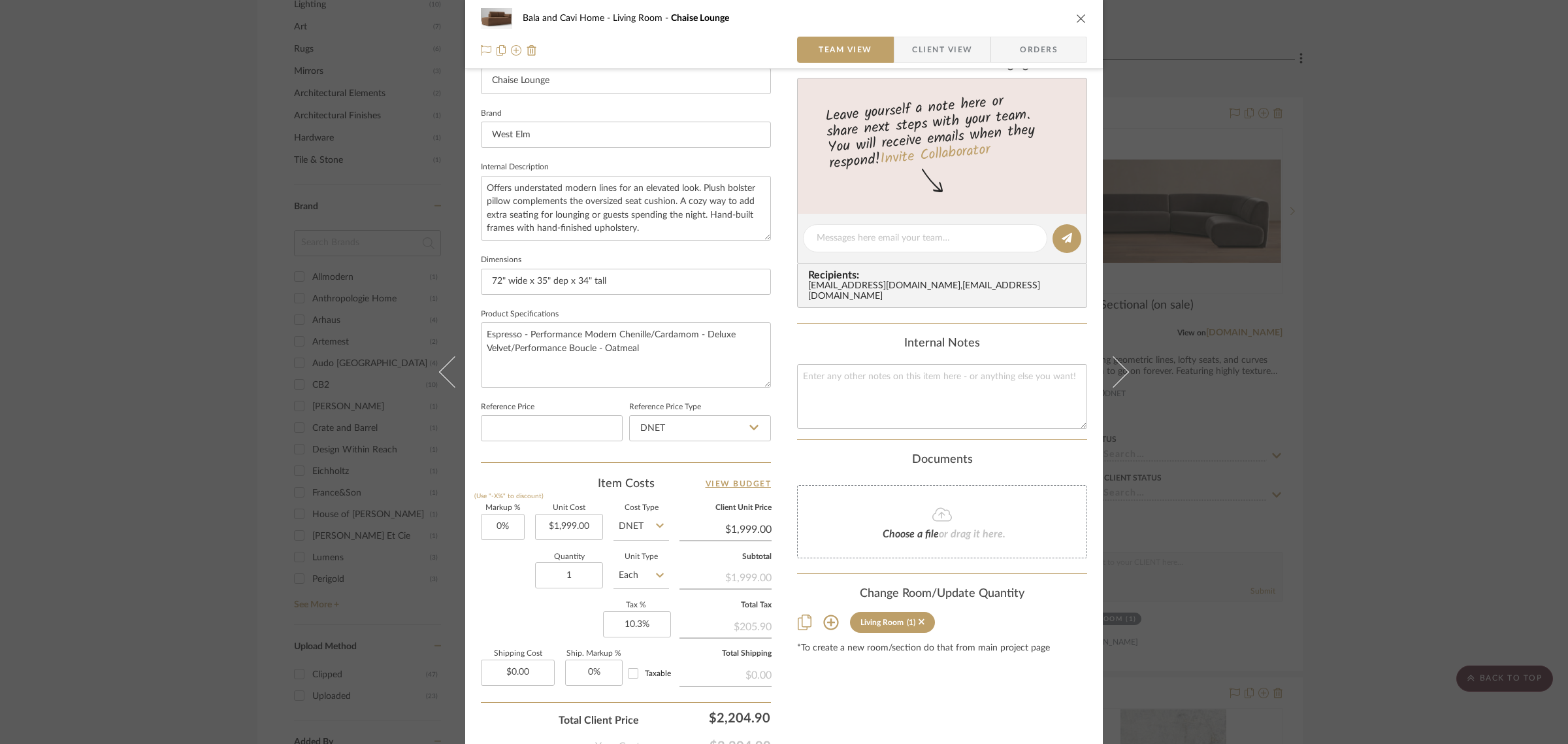
scroll to position [408, 0]
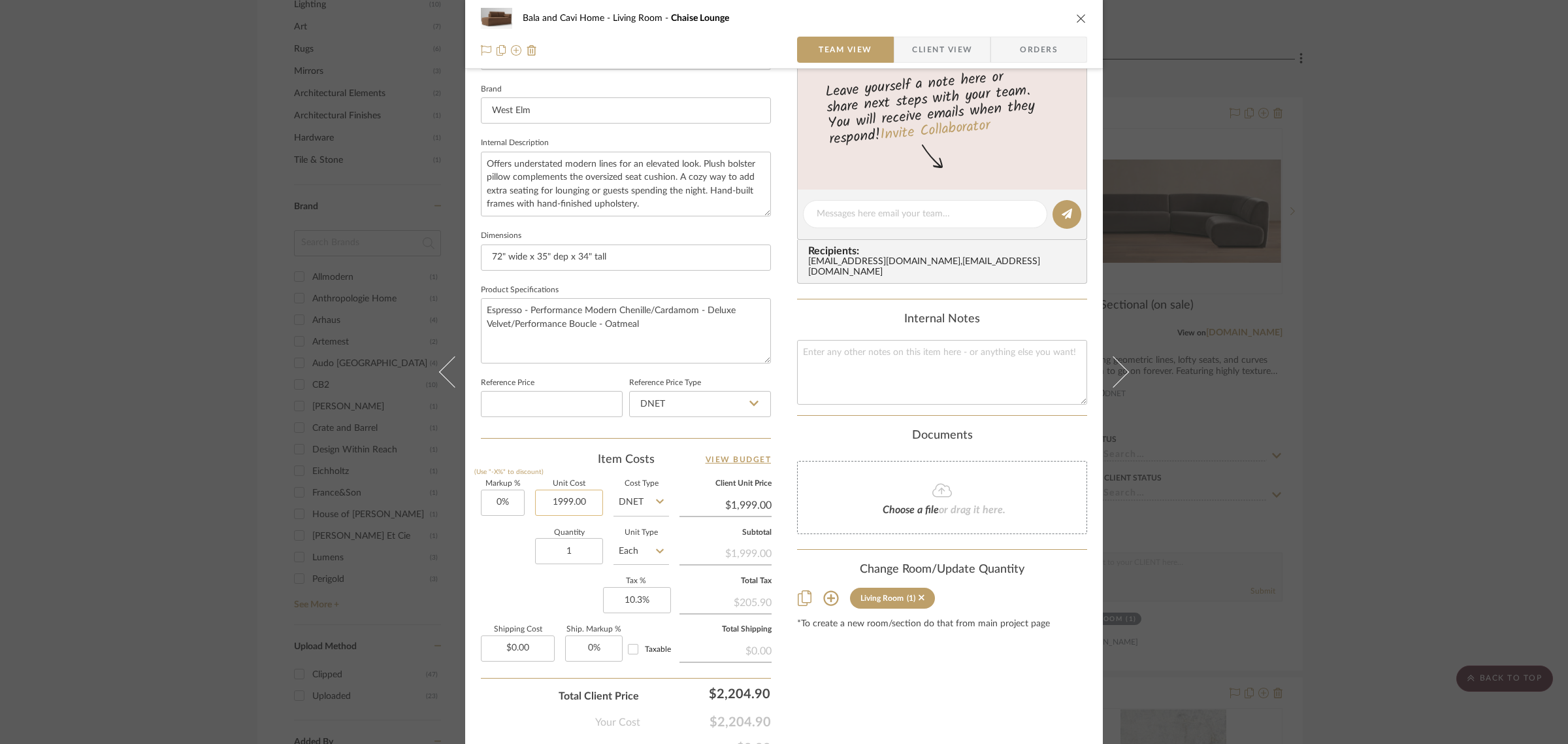
click at [595, 497] on input "1999.00" at bounding box center [569, 502] width 68 height 26
type input "$2,399.00"
click at [838, 652] on div "Content here copies to Client View - confirm visibility there. Show in Client D…" at bounding box center [942, 218] width 290 height 1075
type input "$2,399.00"
click at [1499, 340] on div "Bala and Cavi Home Living Room Chaise Lounge Team View Client View Orders 1 / 7…" at bounding box center [784, 372] width 1568 height 744
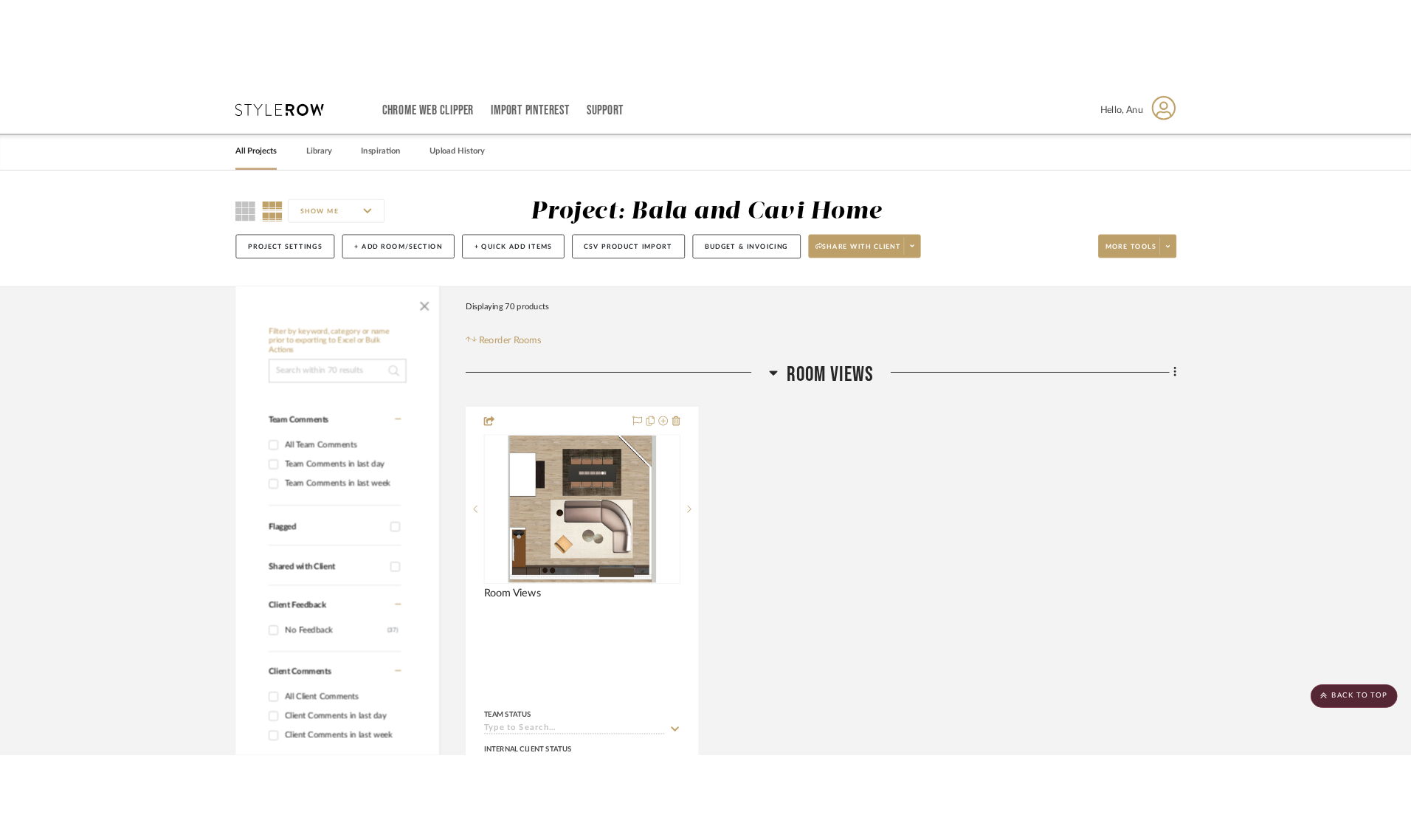
scroll to position [1015, 0]
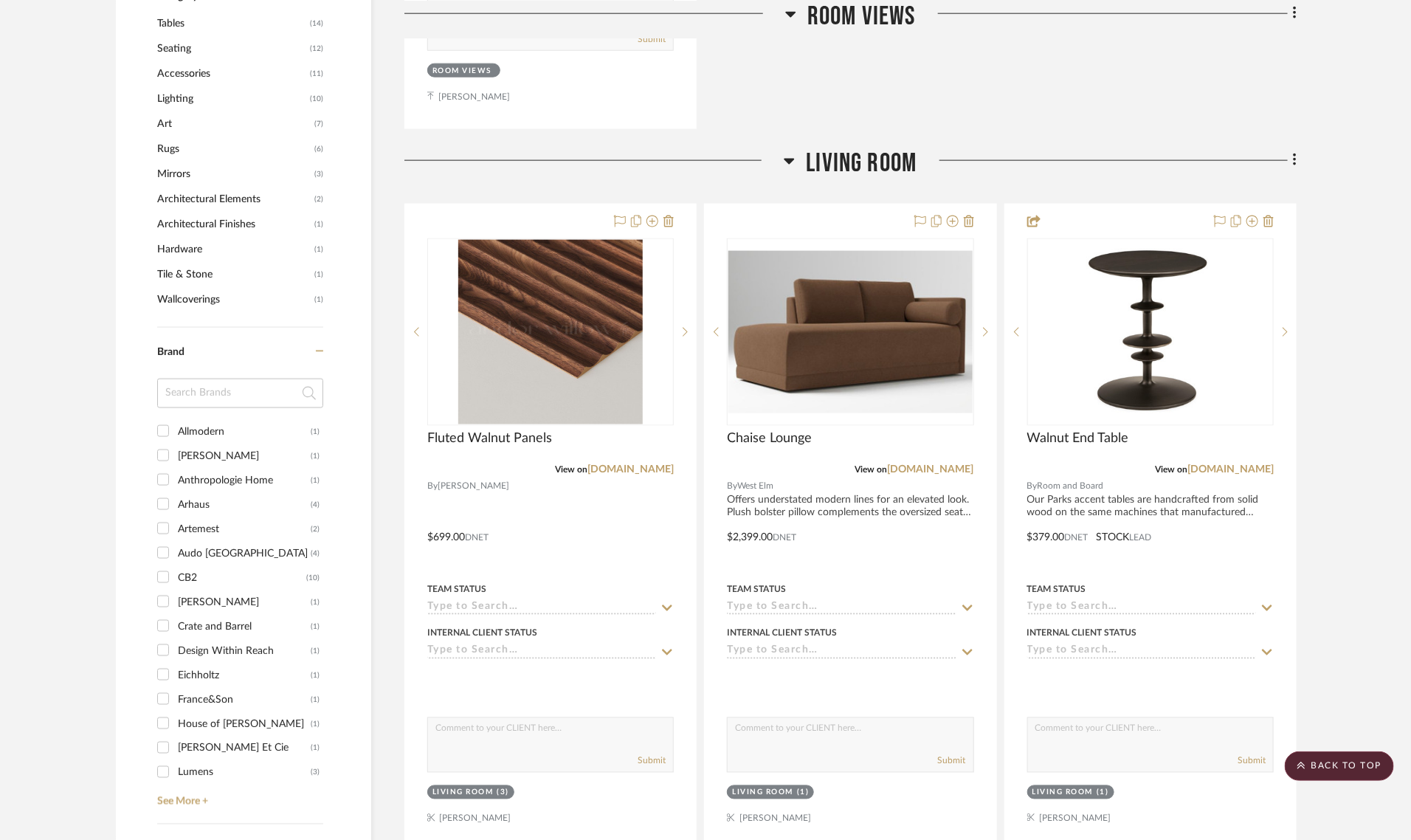
scroll to position [922, 0]
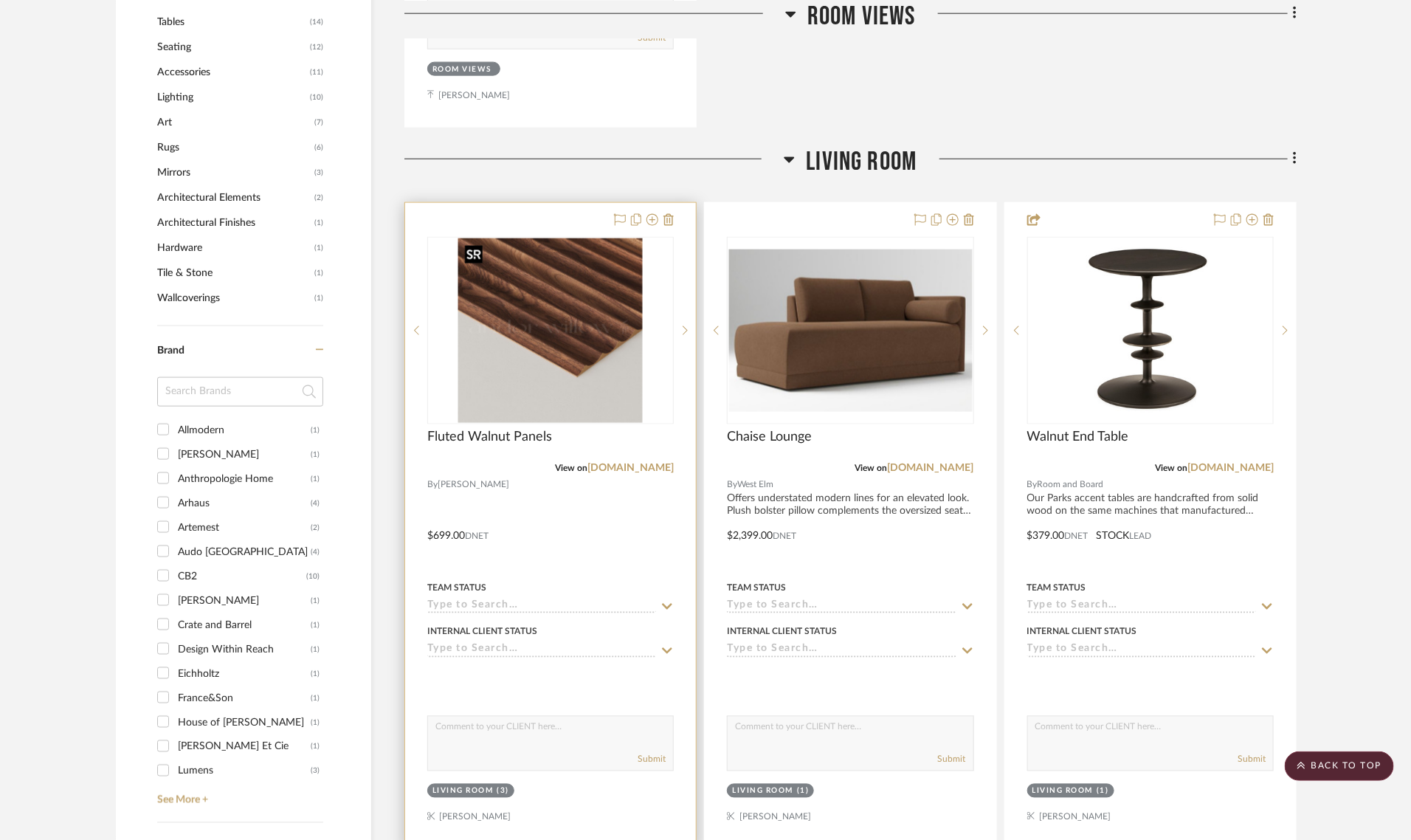
click at [601, 367] on img "0" at bounding box center [551, 330] width 185 height 185
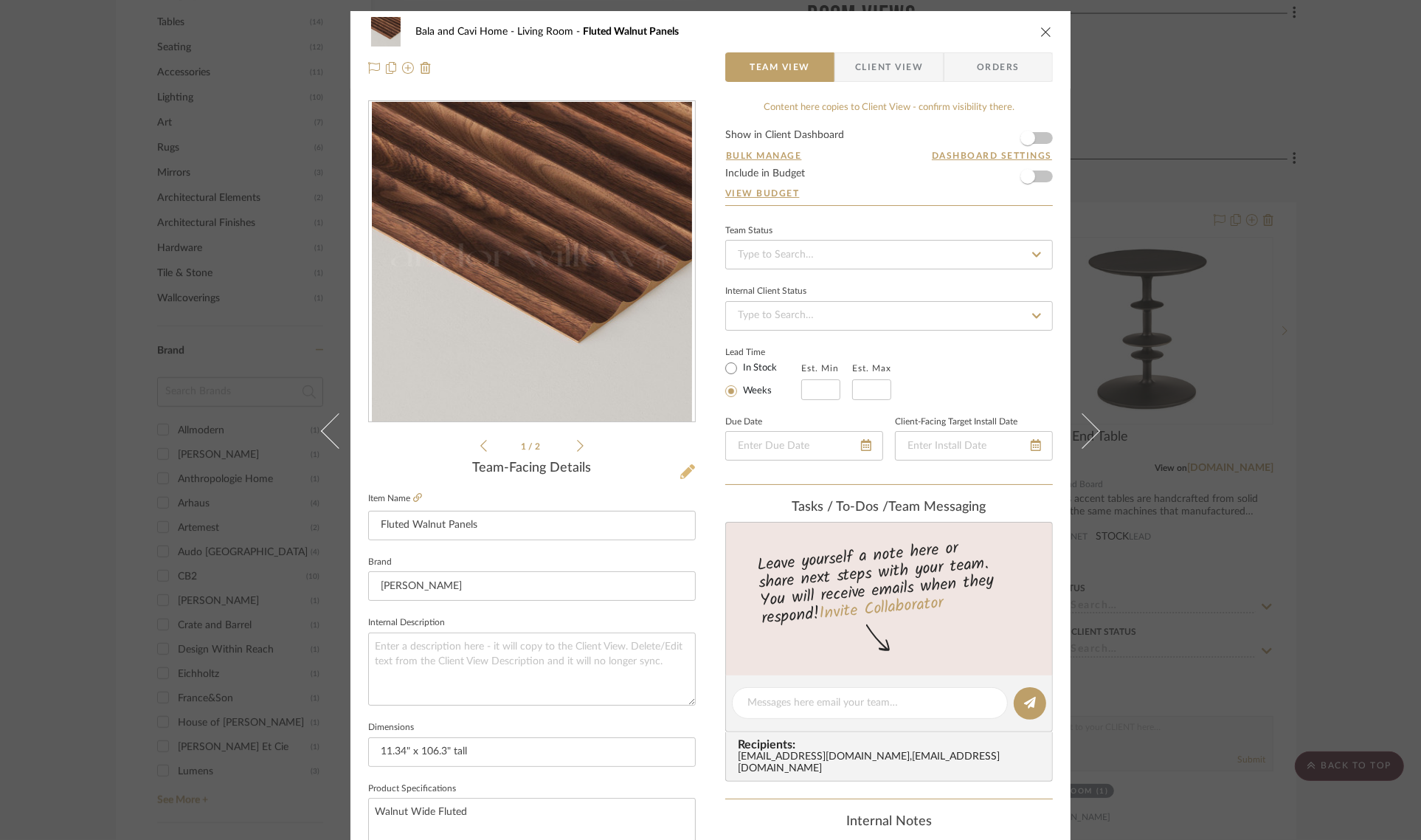
click at [680, 469] on icon at bounding box center [688, 472] width 15 height 15
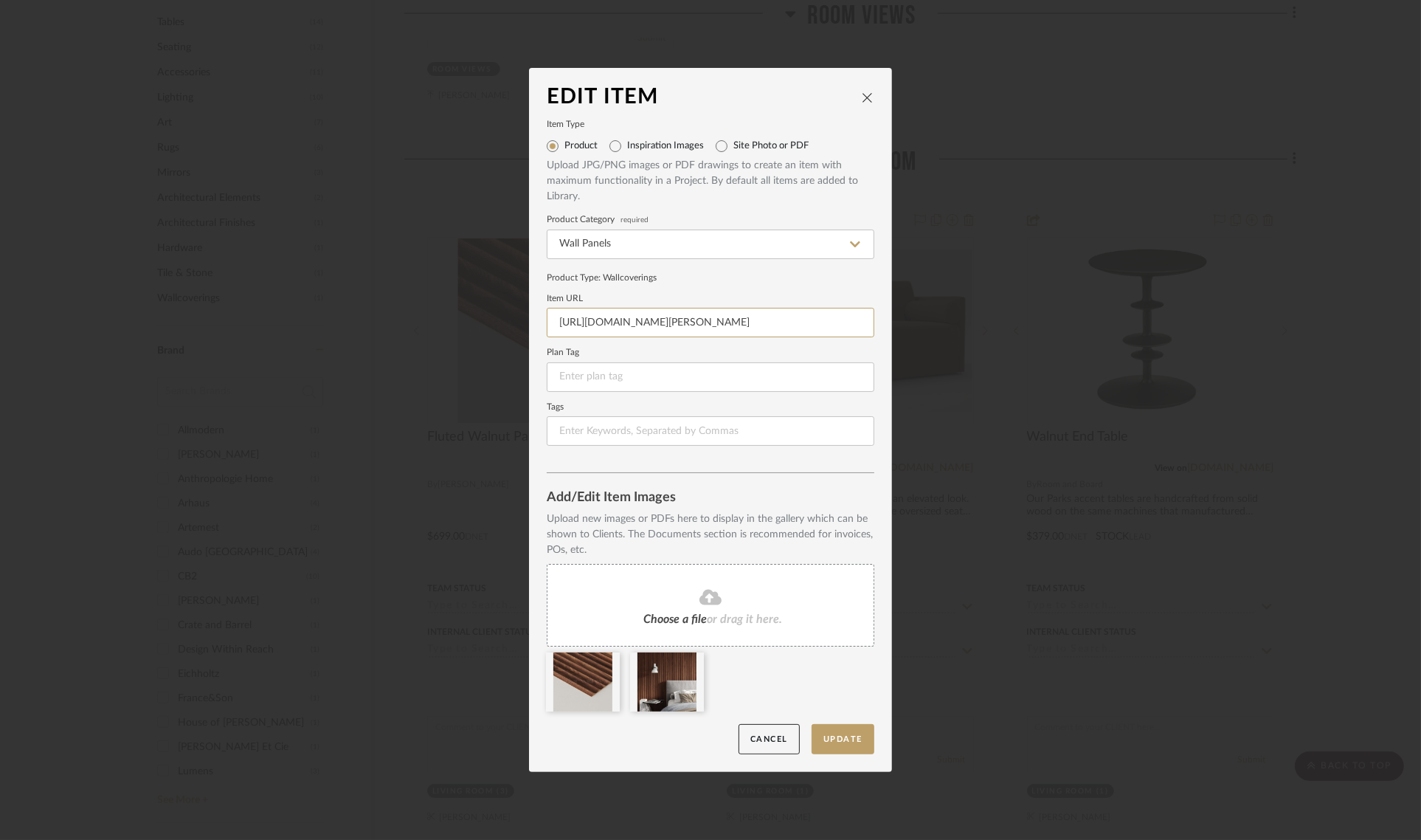
scroll to position [0, 2359]
drag, startPoint x: 551, startPoint y: 318, endPoint x: 906, endPoint y: 328, distance: 355.1
click at [906, 328] on div "Edit Item Item Type Product Inspiration Images Site Photo or PDF Upload JPG/PNG…" at bounding box center [710, 420] width 1421 height 840
paste input "[URL][DOMAIN_NAME]"
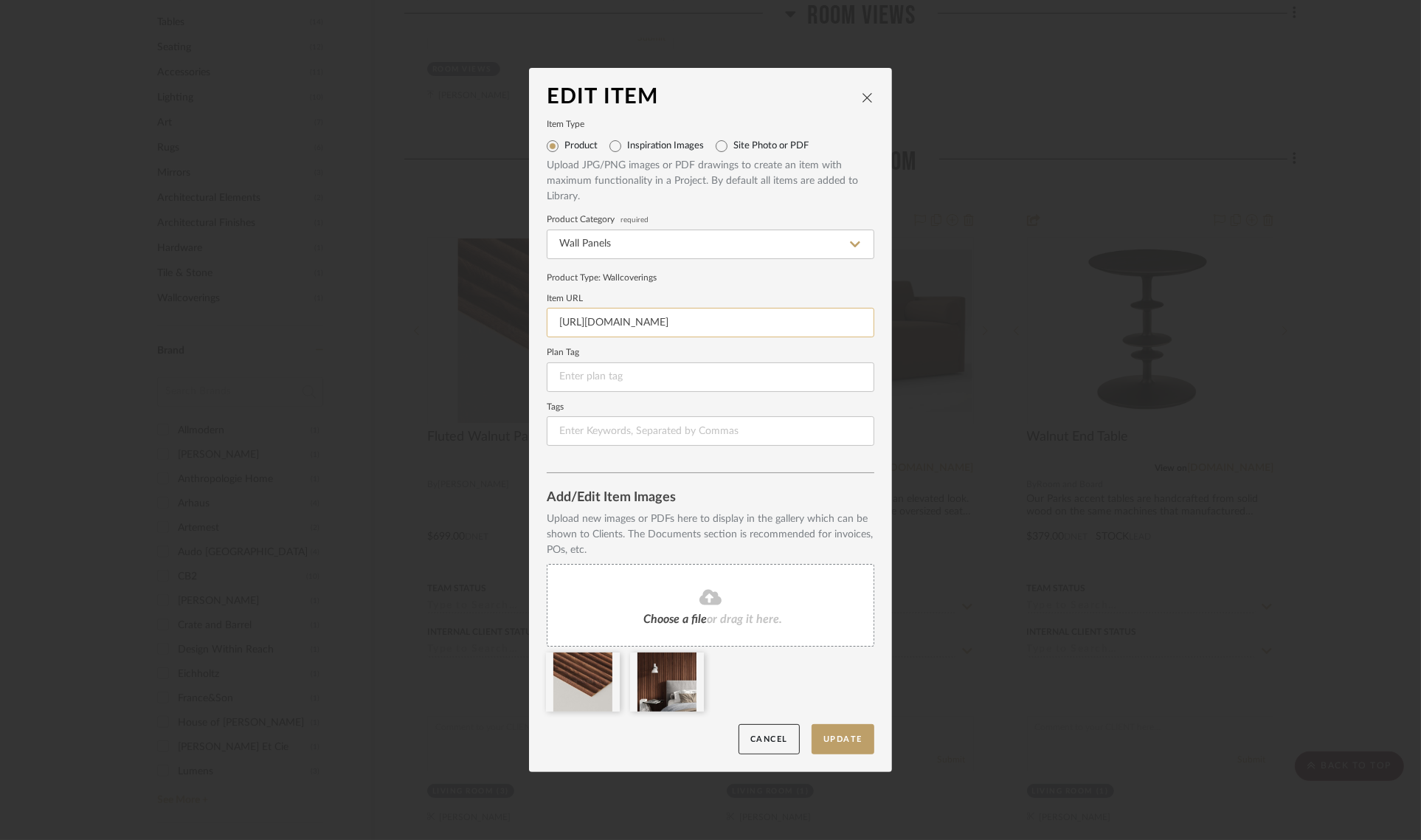
scroll to position [0, 177]
type input "[URL][DOMAIN_NAME]"
click at [817, 746] on button "Update" at bounding box center [842, 739] width 63 height 30
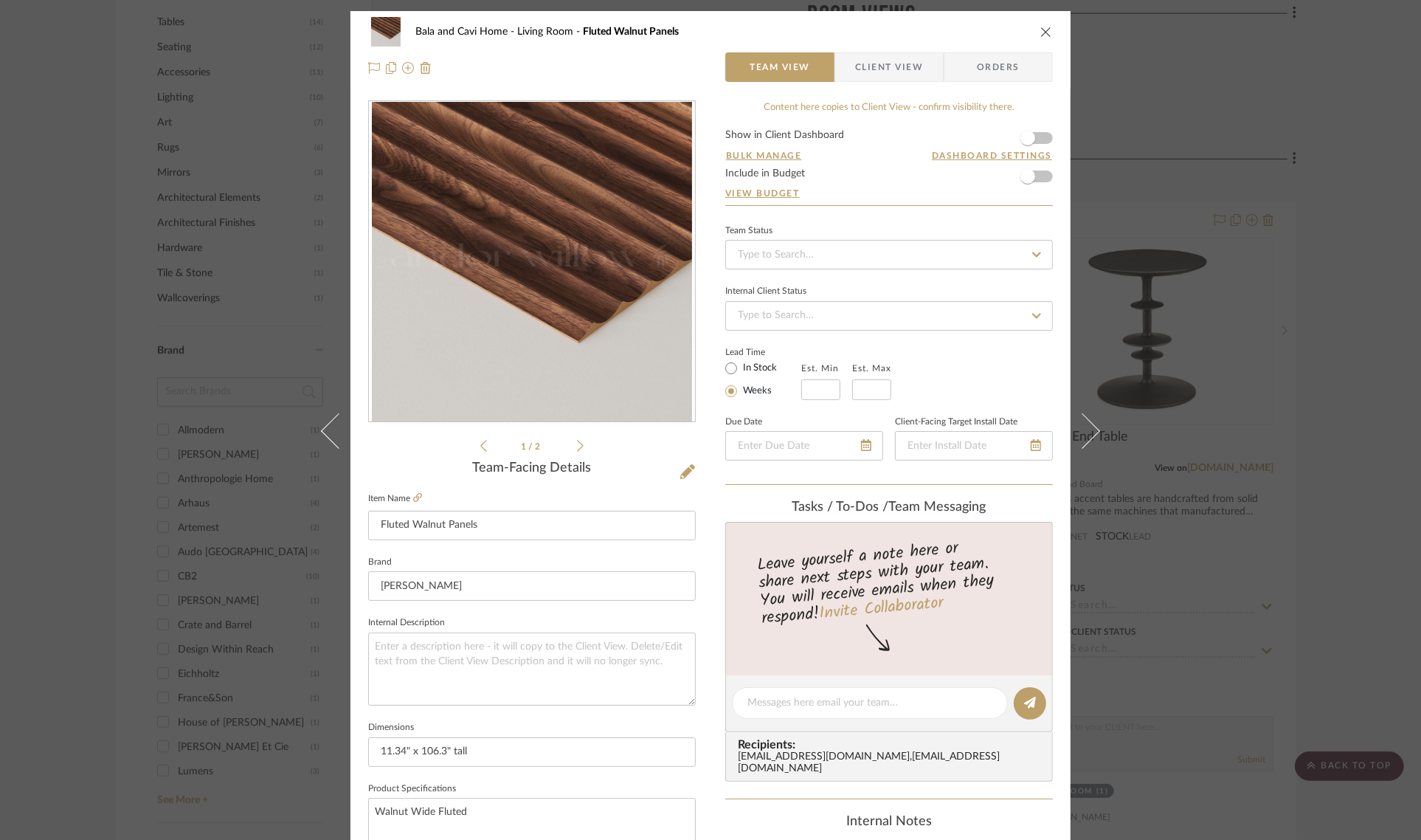
click at [1355, 256] on div "Bala and Cavi Home Living Room Fluted Walnut Panels Team View Client View Order…" at bounding box center [710, 420] width 1421 height 840
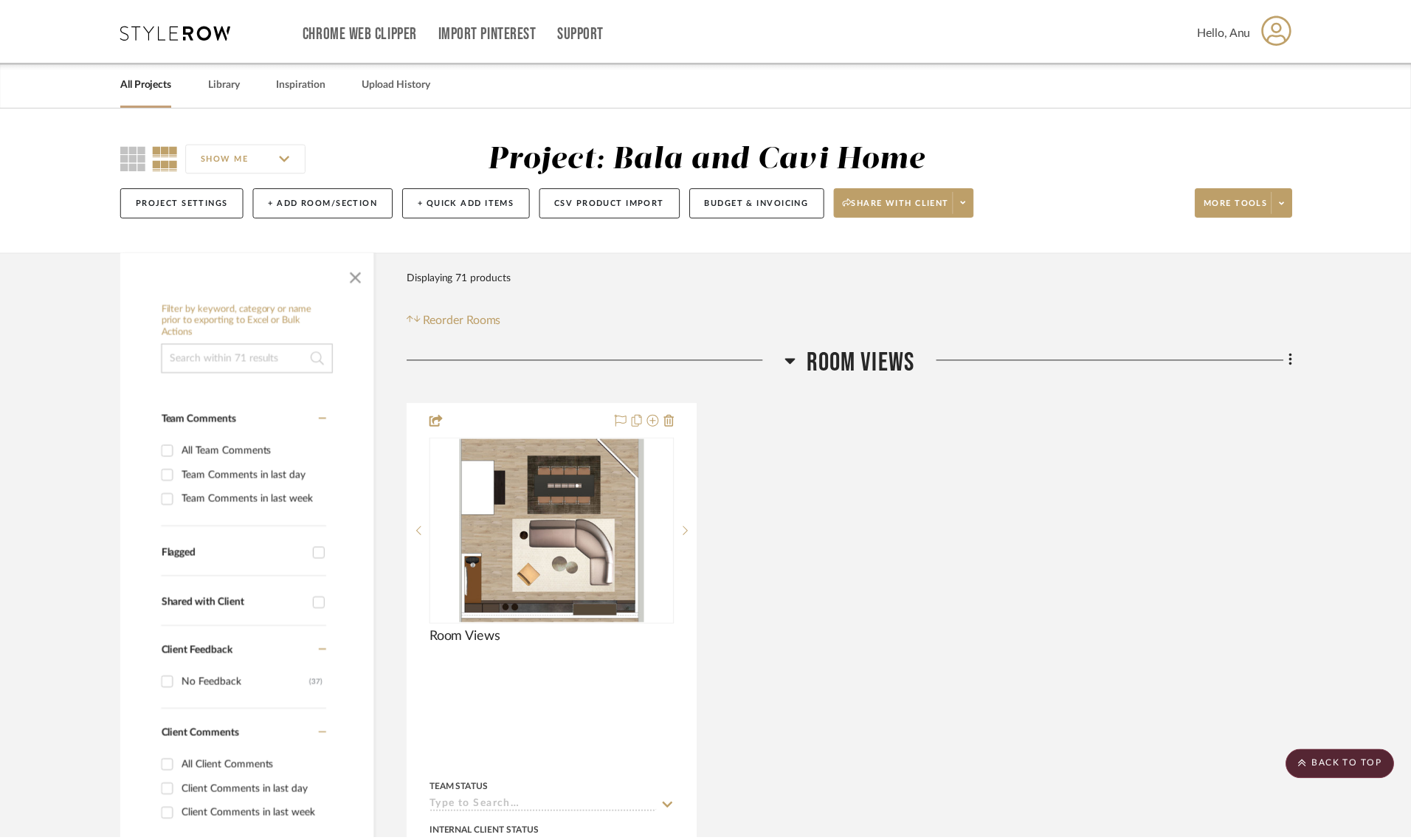
scroll to position [922, 0]
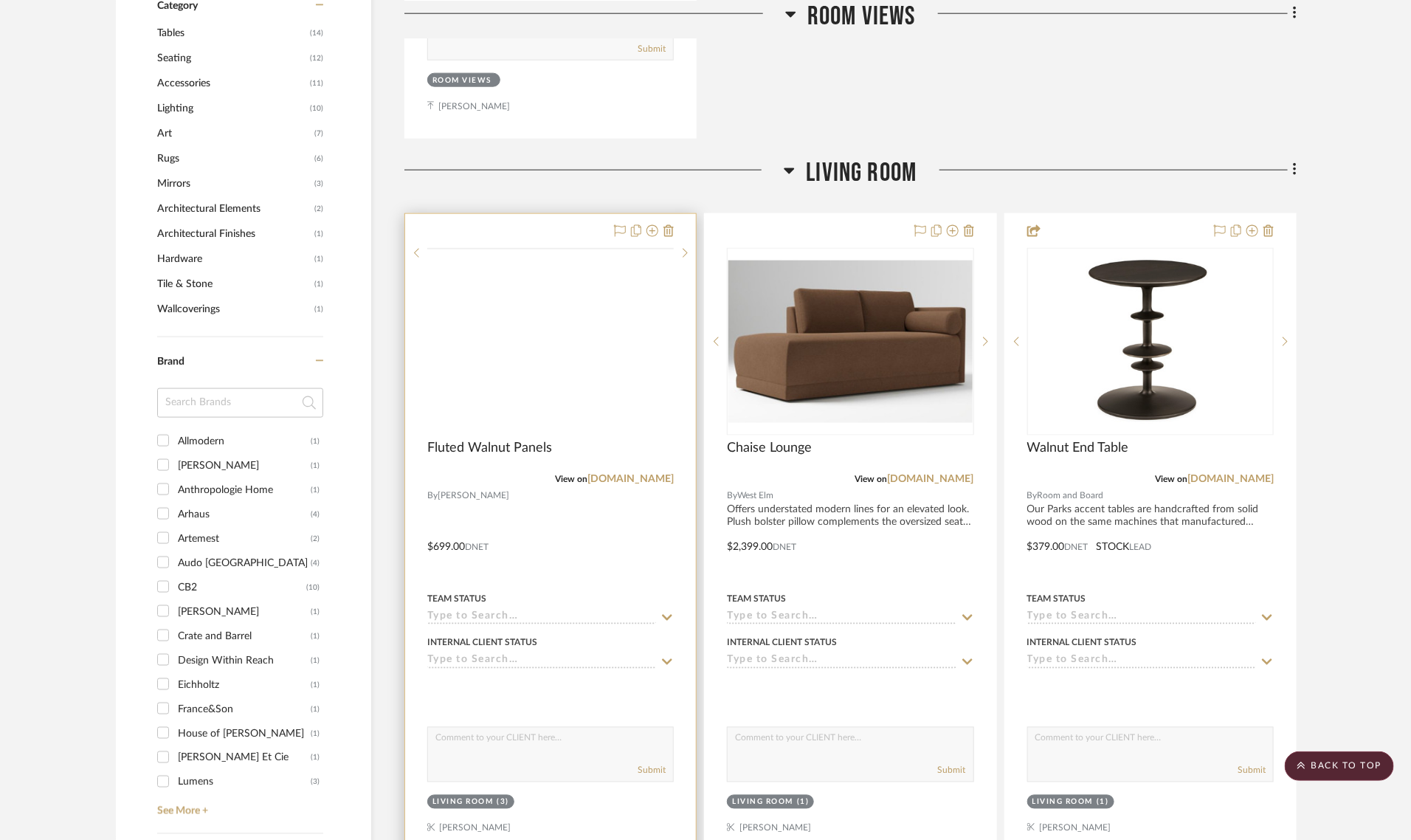
scroll to position [922, 0]
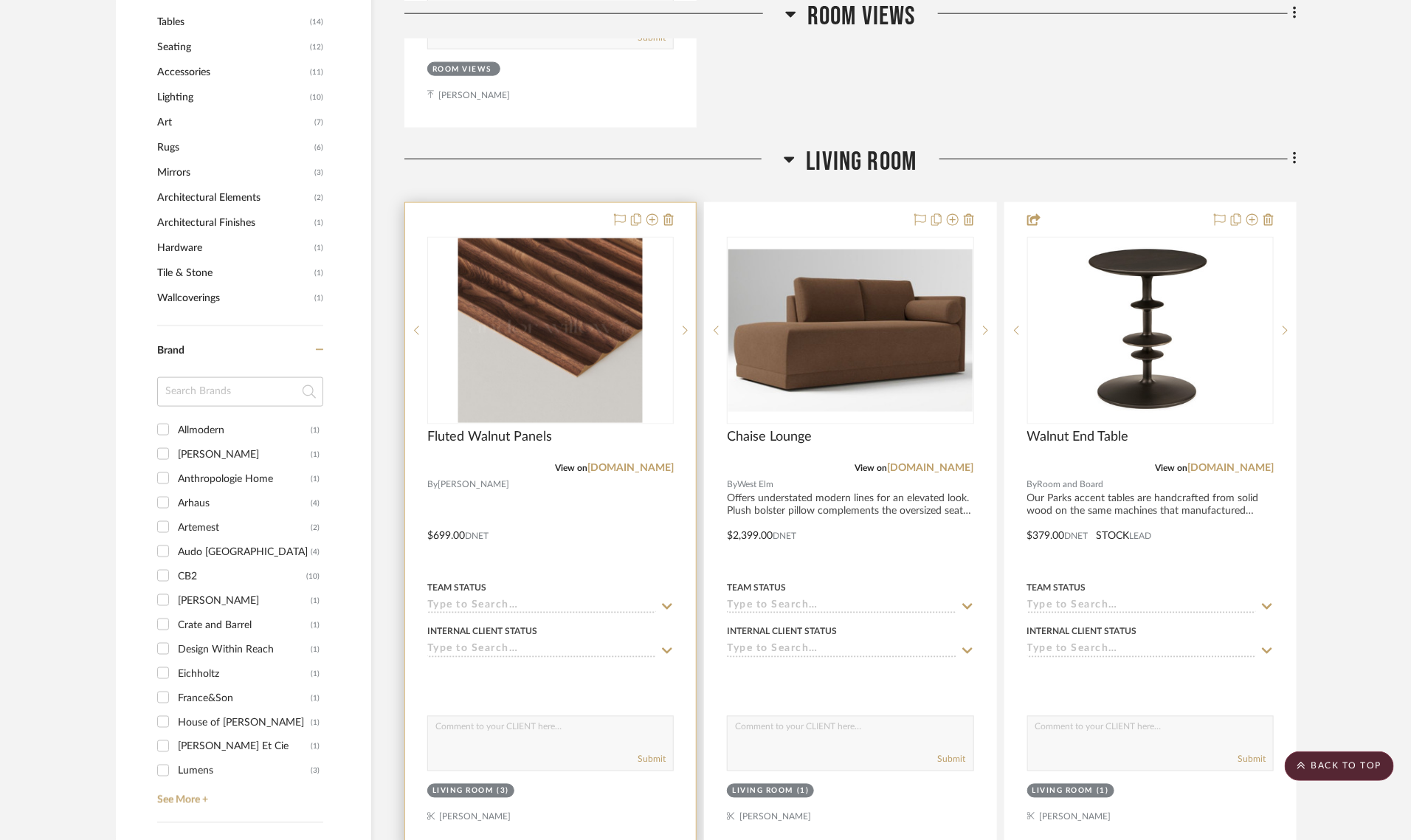
click at [544, 205] on div at bounding box center [551, 525] width 291 height 645
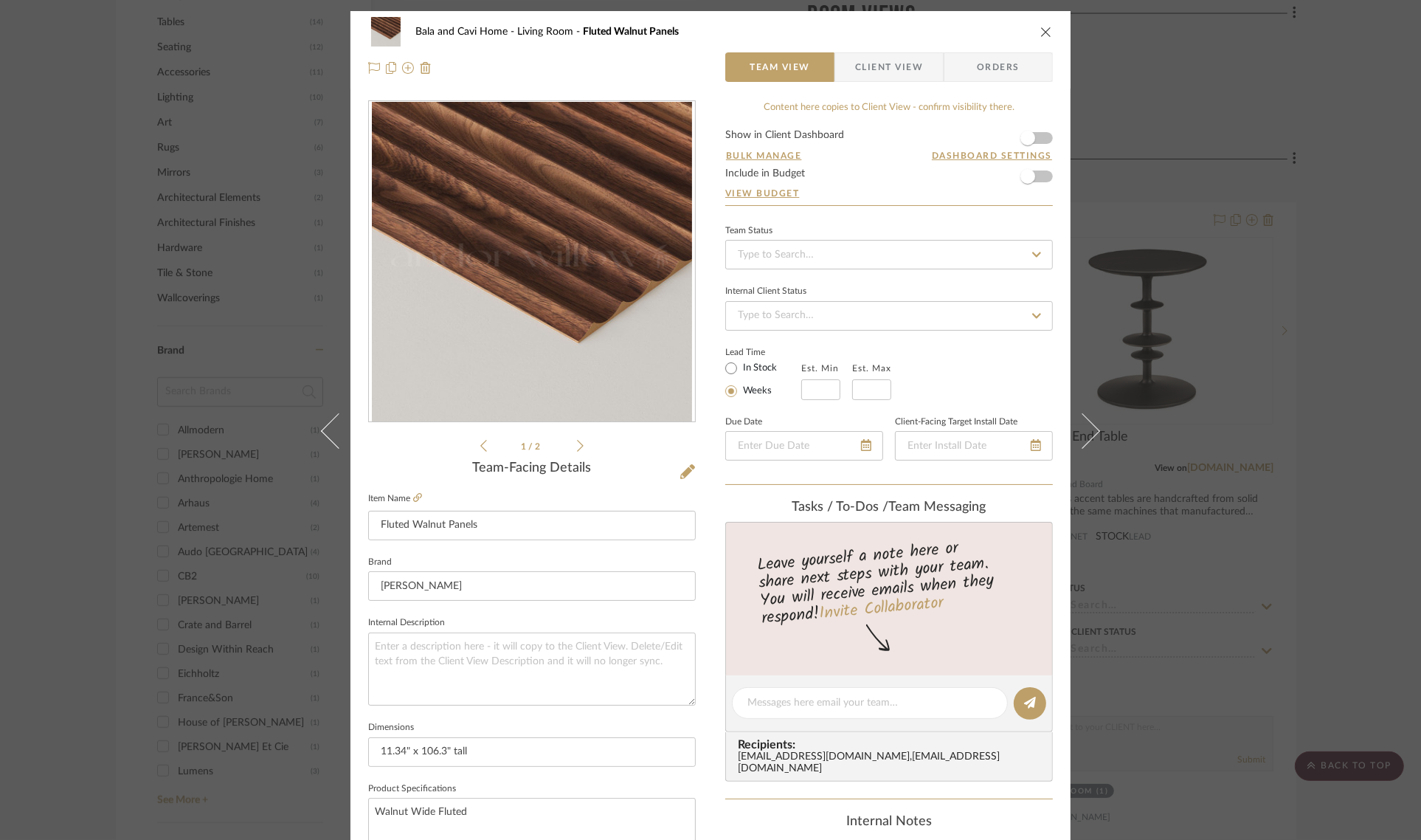
click at [900, 71] on span "Client View" at bounding box center [888, 67] width 68 height 29
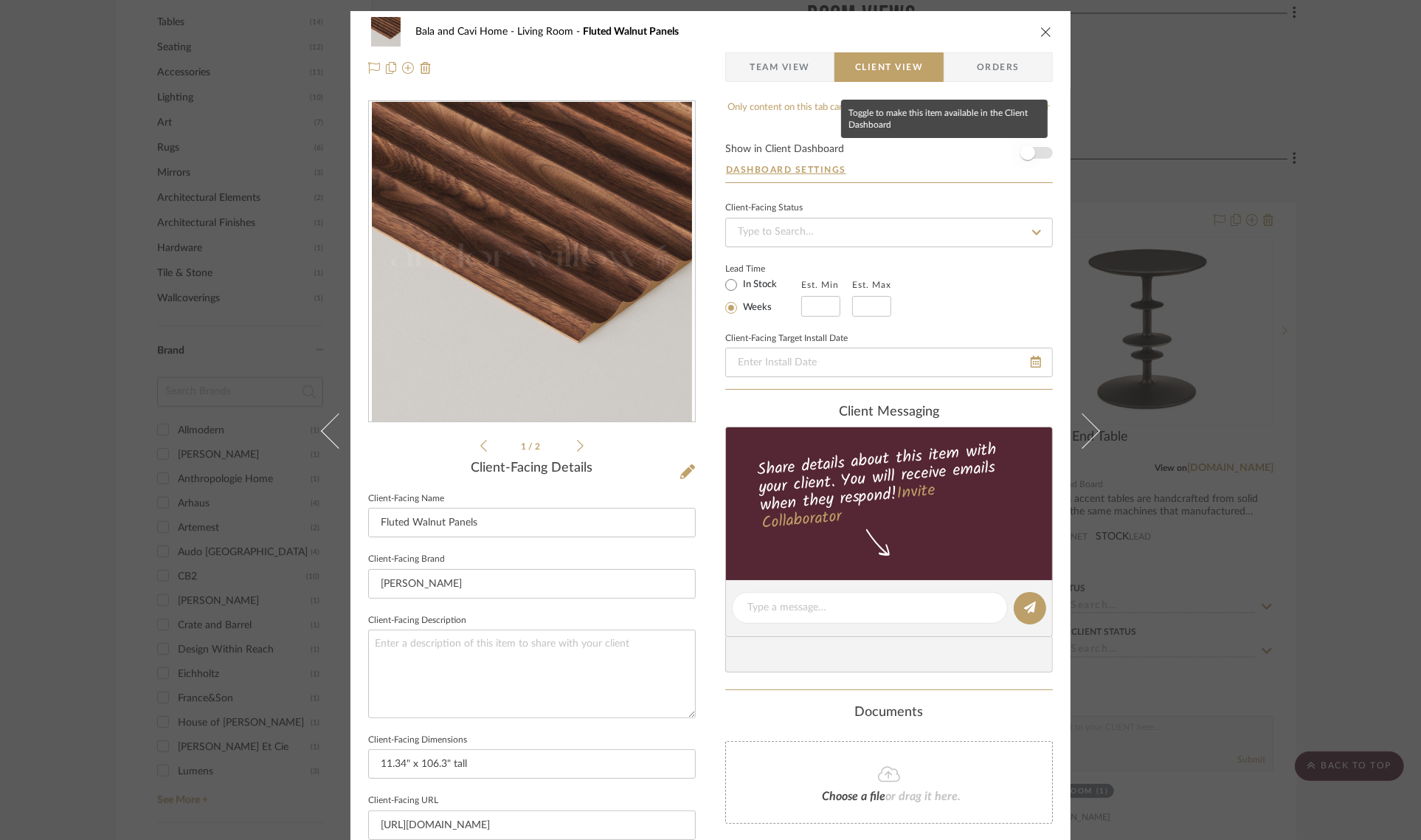
click at [1026, 155] on span "button" at bounding box center [1028, 153] width 15 height 15
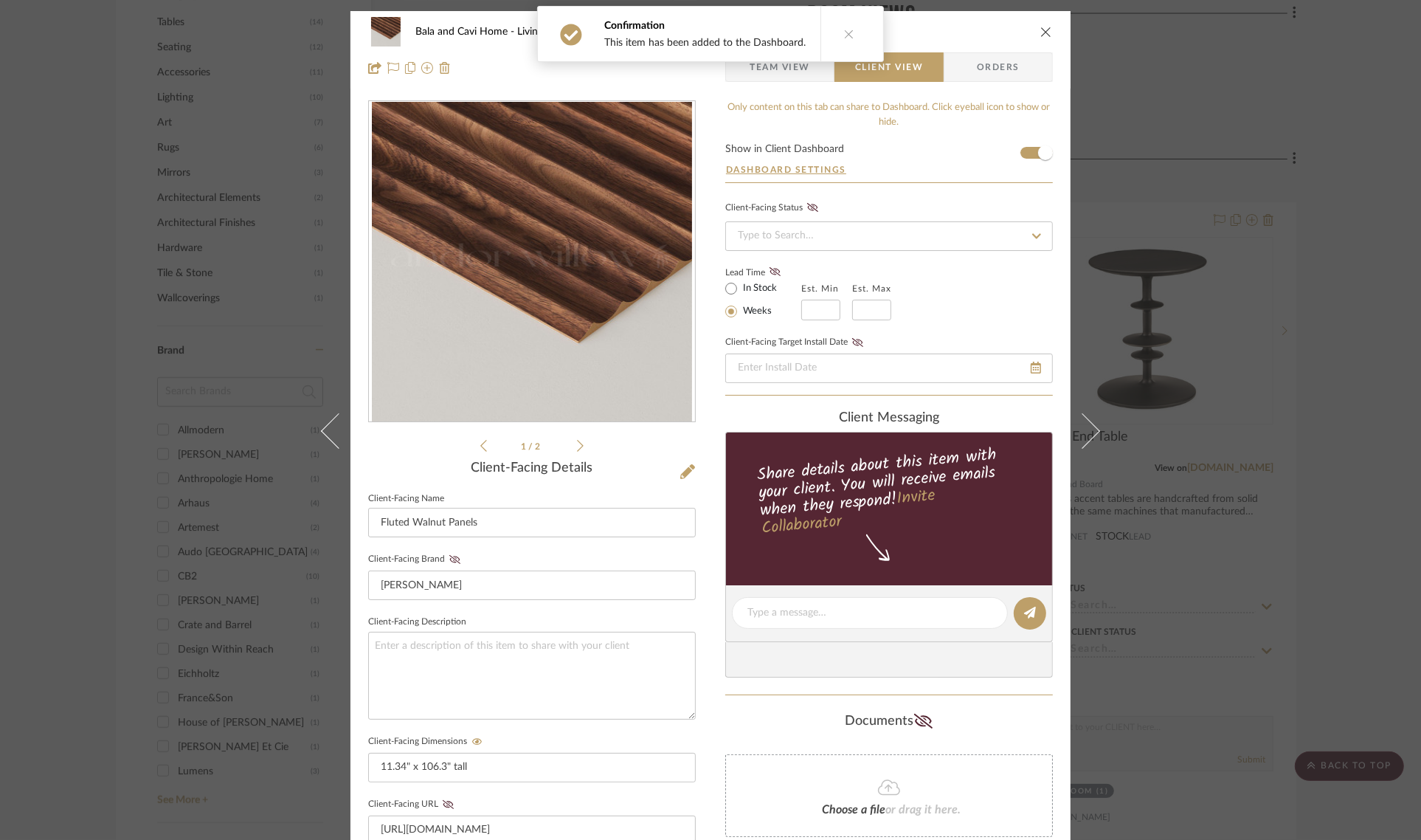
click at [1325, 264] on div "Bala and Cavi Home Living Room Fluted Walnut Panels Team View Client View Order…" at bounding box center [710, 420] width 1421 height 840
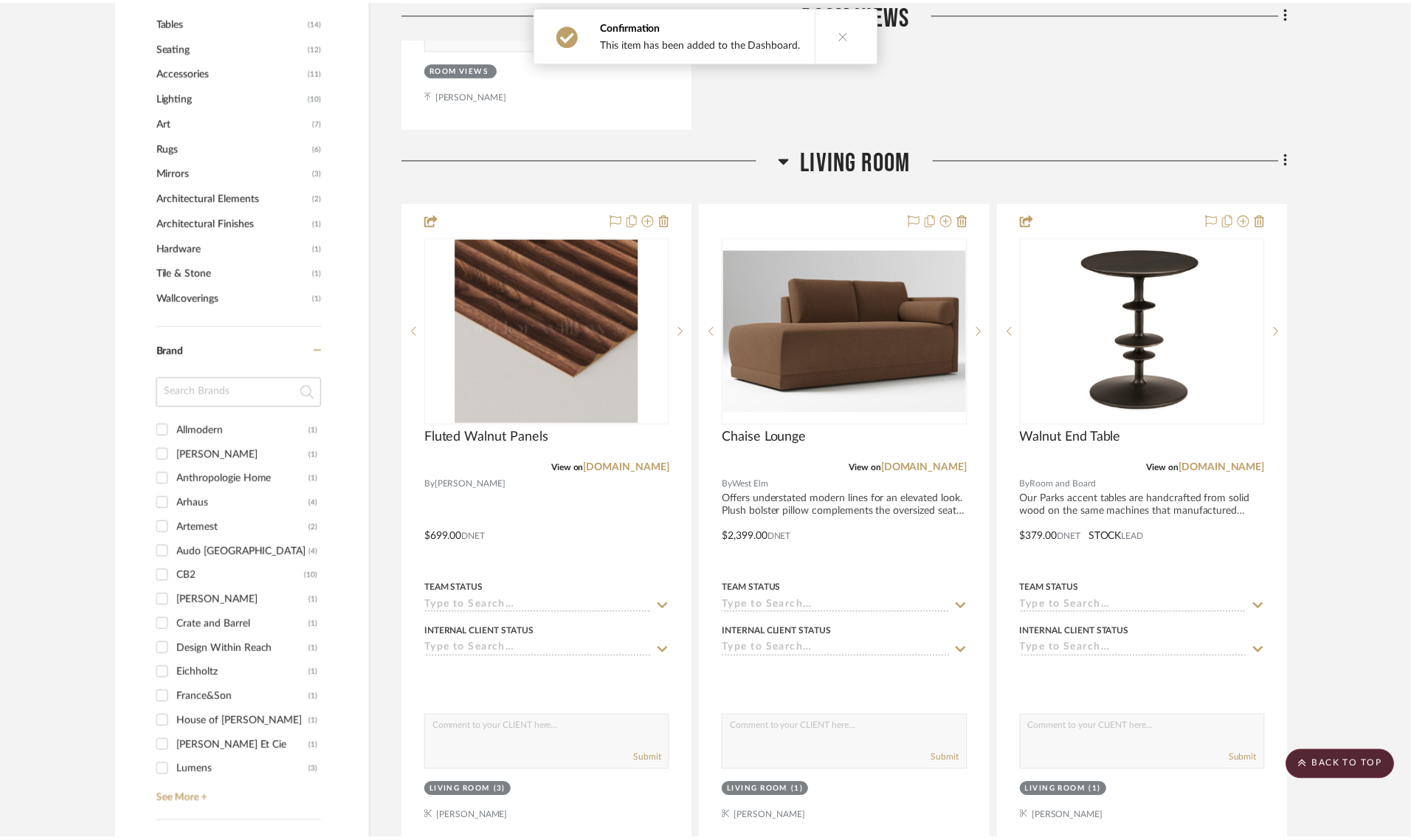
scroll to position [922, 0]
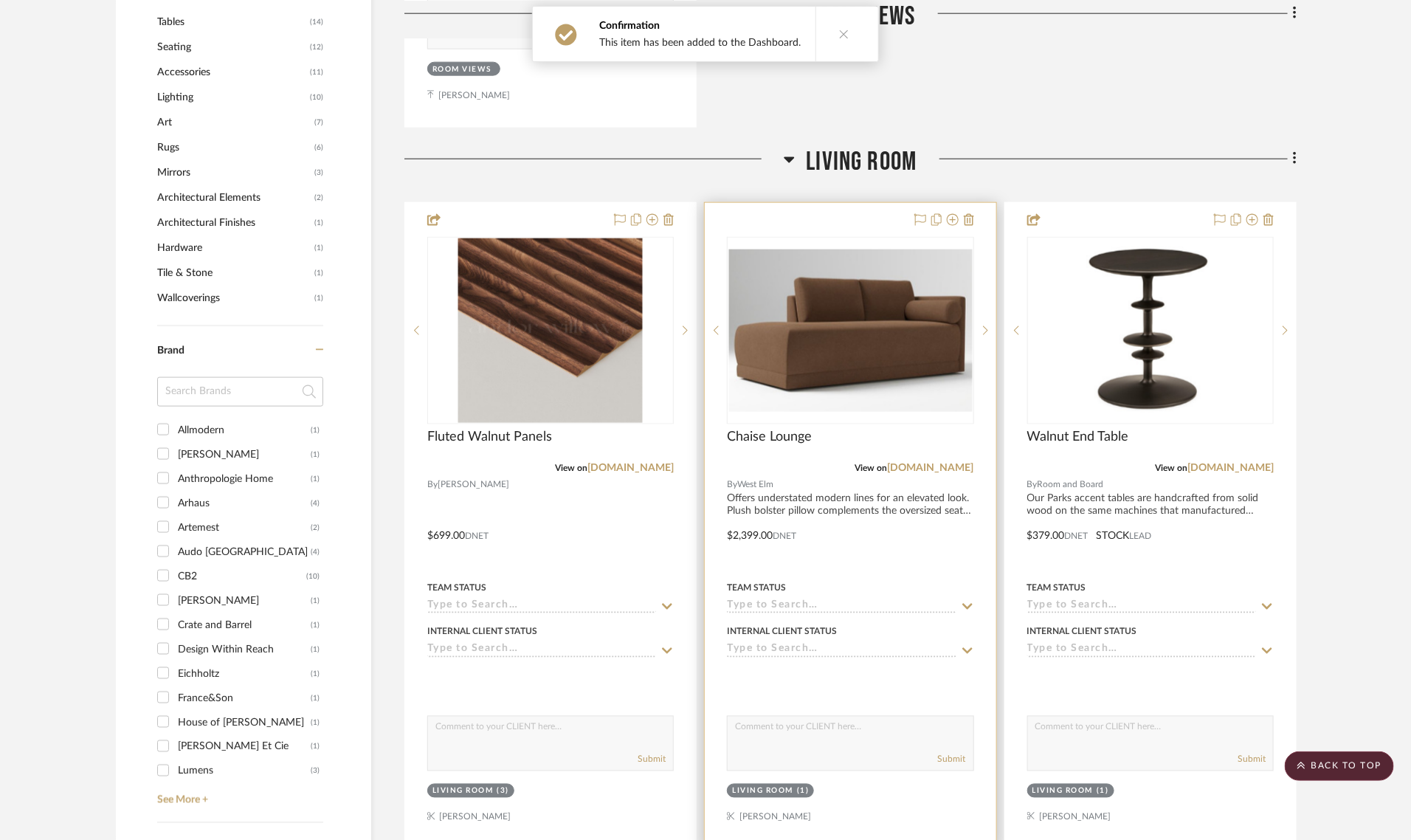
click at [796, 208] on div at bounding box center [850, 525] width 291 height 645
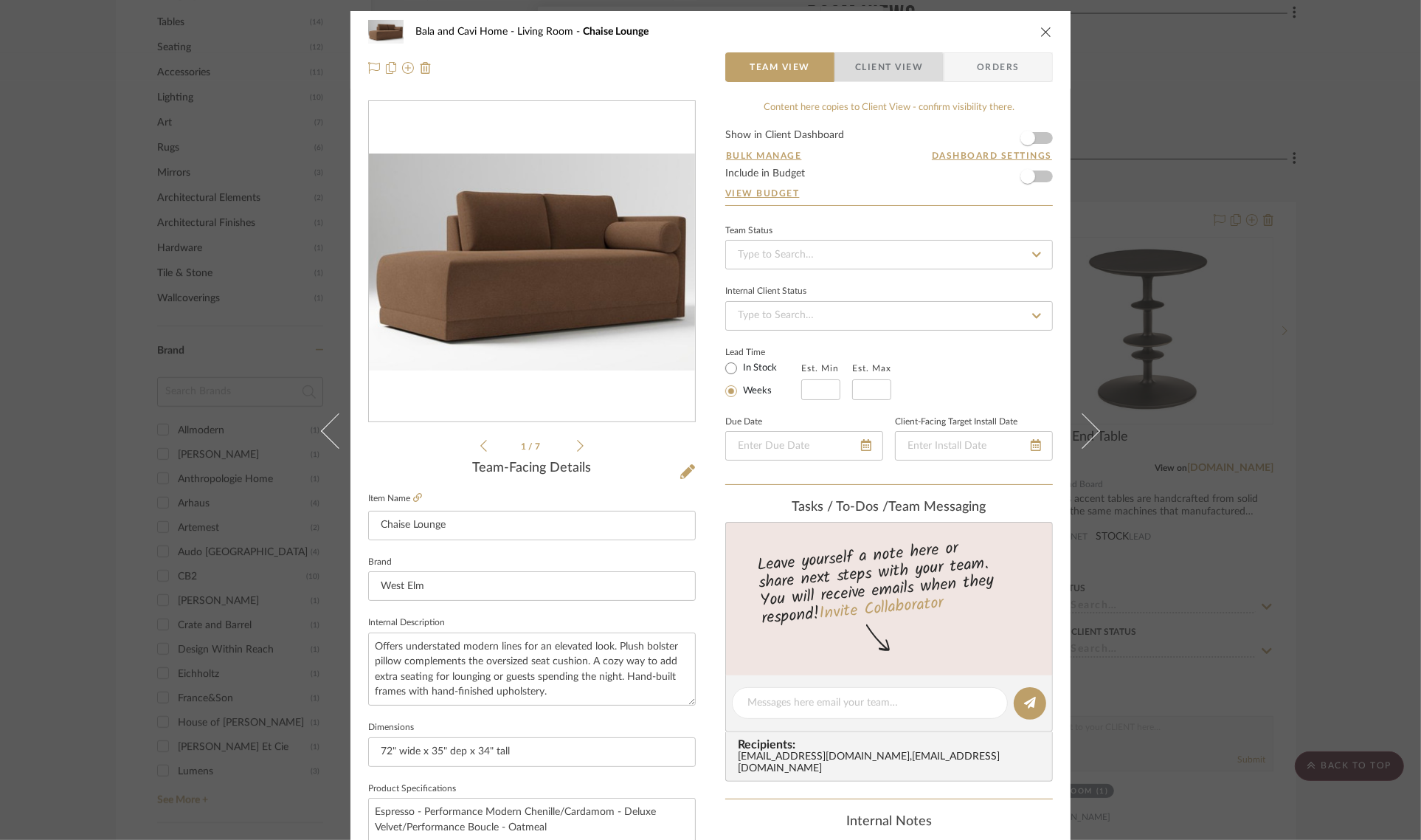
click at [878, 68] on span "Client View" at bounding box center [888, 67] width 68 height 29
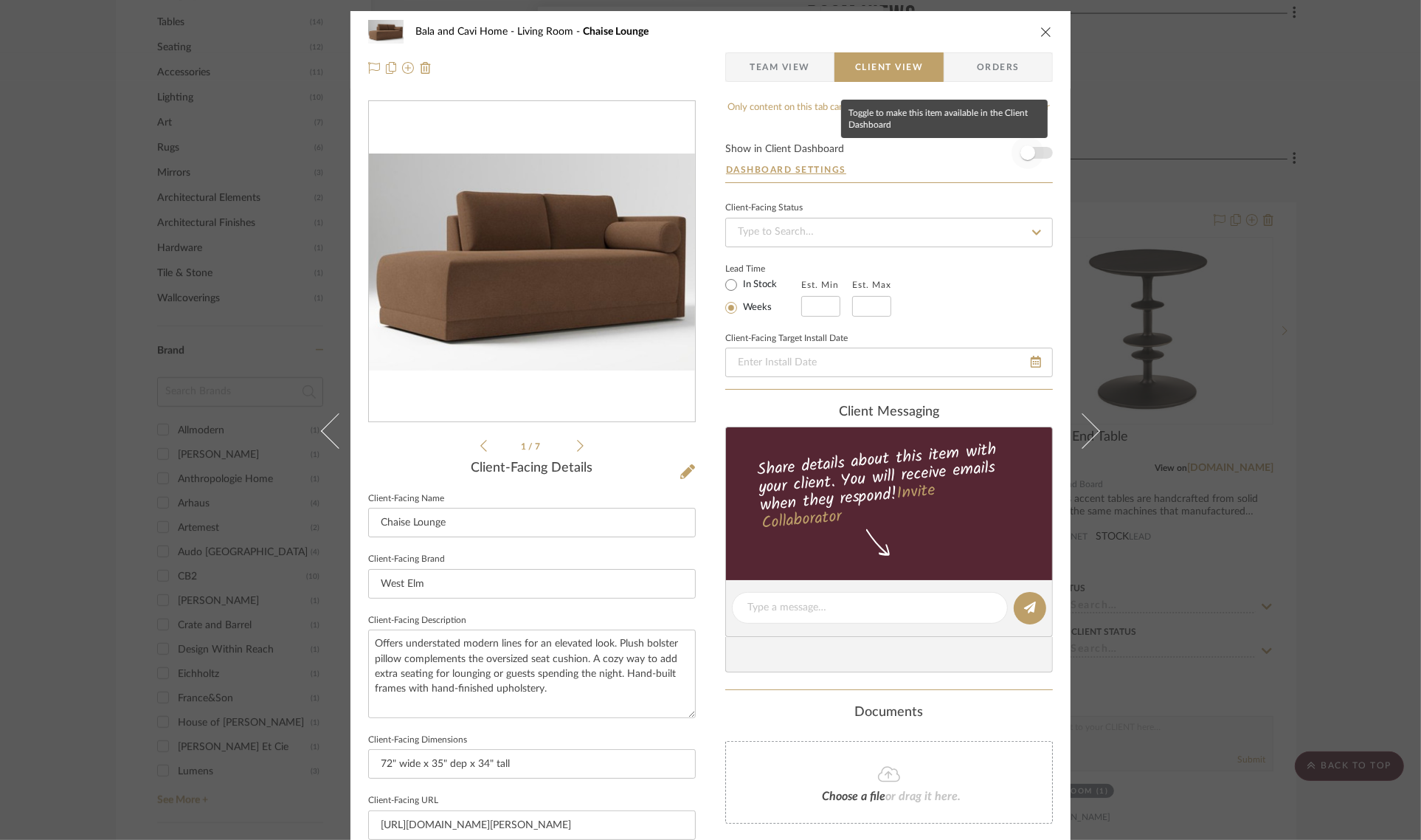
click at [1029, 156] on span "button" at bounding box center [1027, 152] width 33 height 33
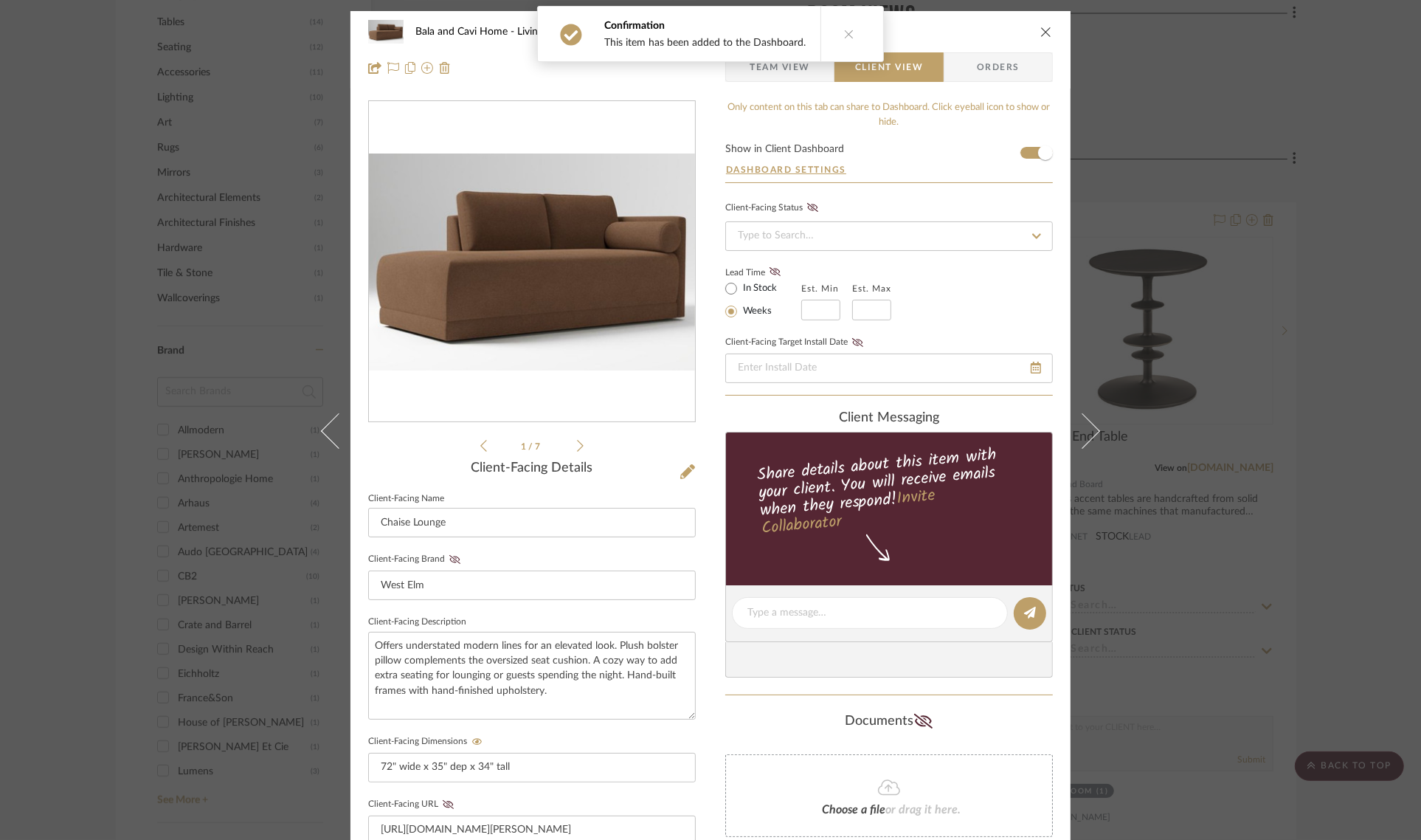
click at [1363, 336] on div "Bala and Cavi Home Living Room Chaise Lounge Team View Client View Orders 1 / 7…" at bounding box center [710, 420] width 1421 height 840
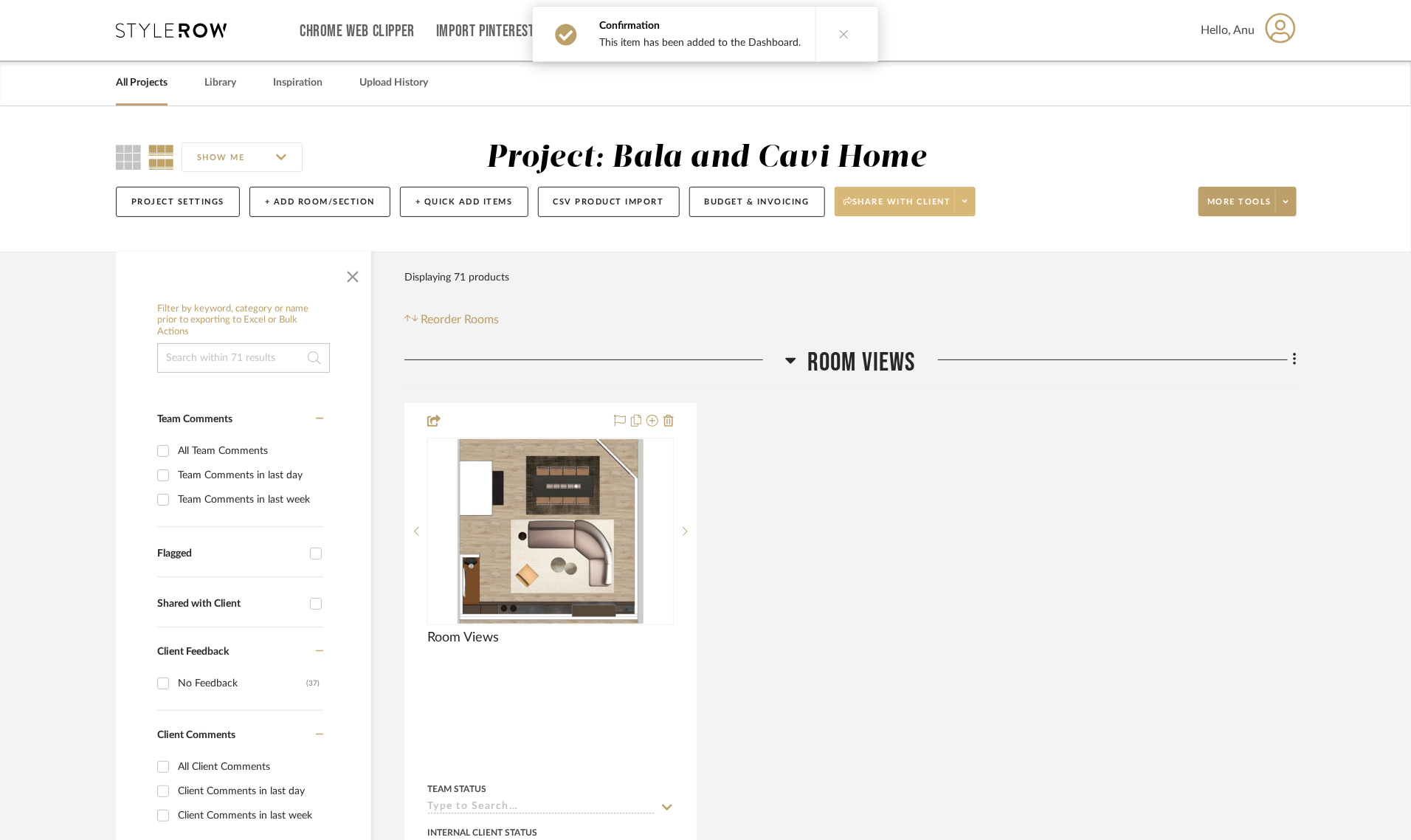
click at [876, 205] on span "Share with client" at bounding box center [897, 207] width 108 height 23
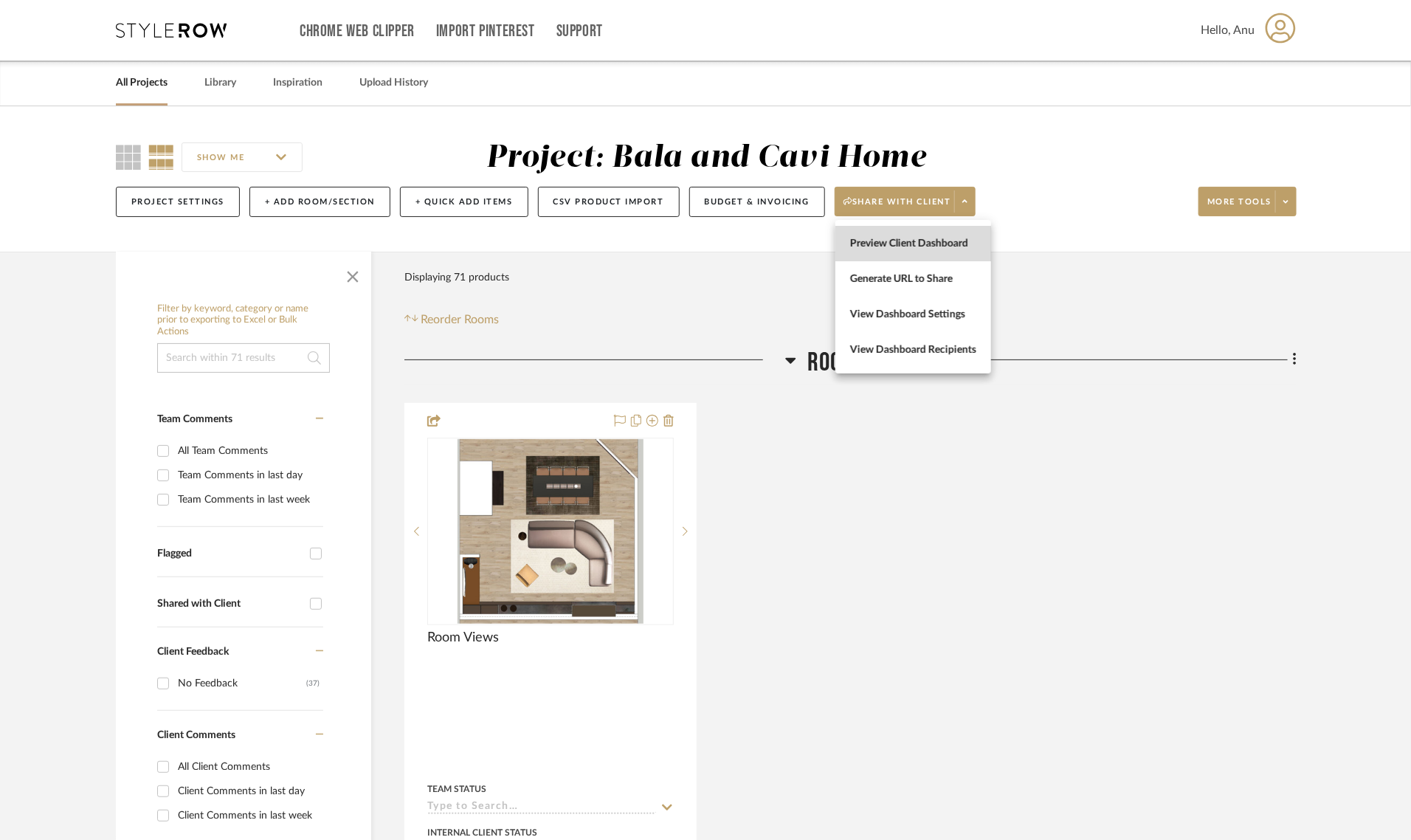
click at [879, 244] on span "Preview Client Dashboard" at bounding box center [913, 244] width 126 height 13
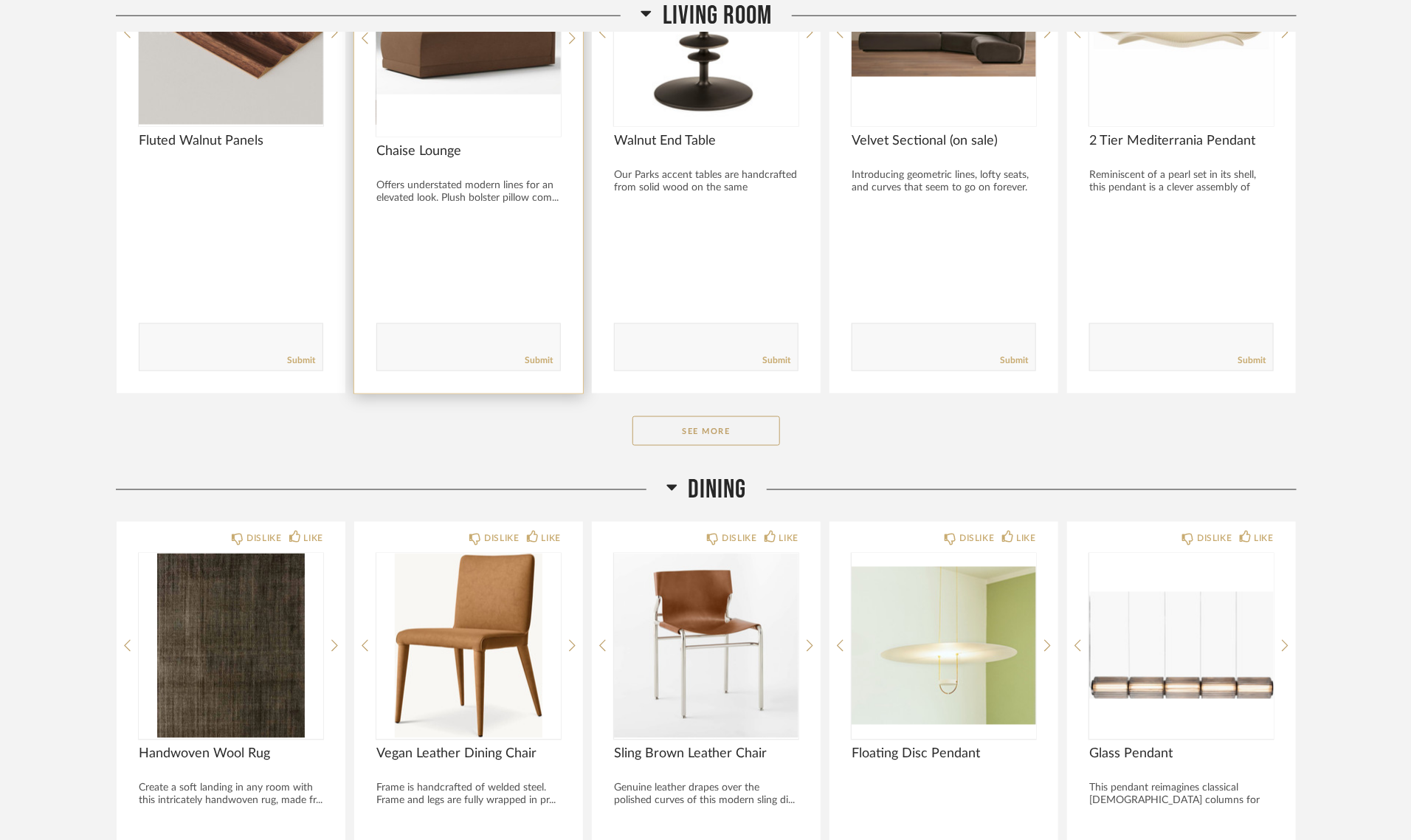
scroll to position [922, 0]
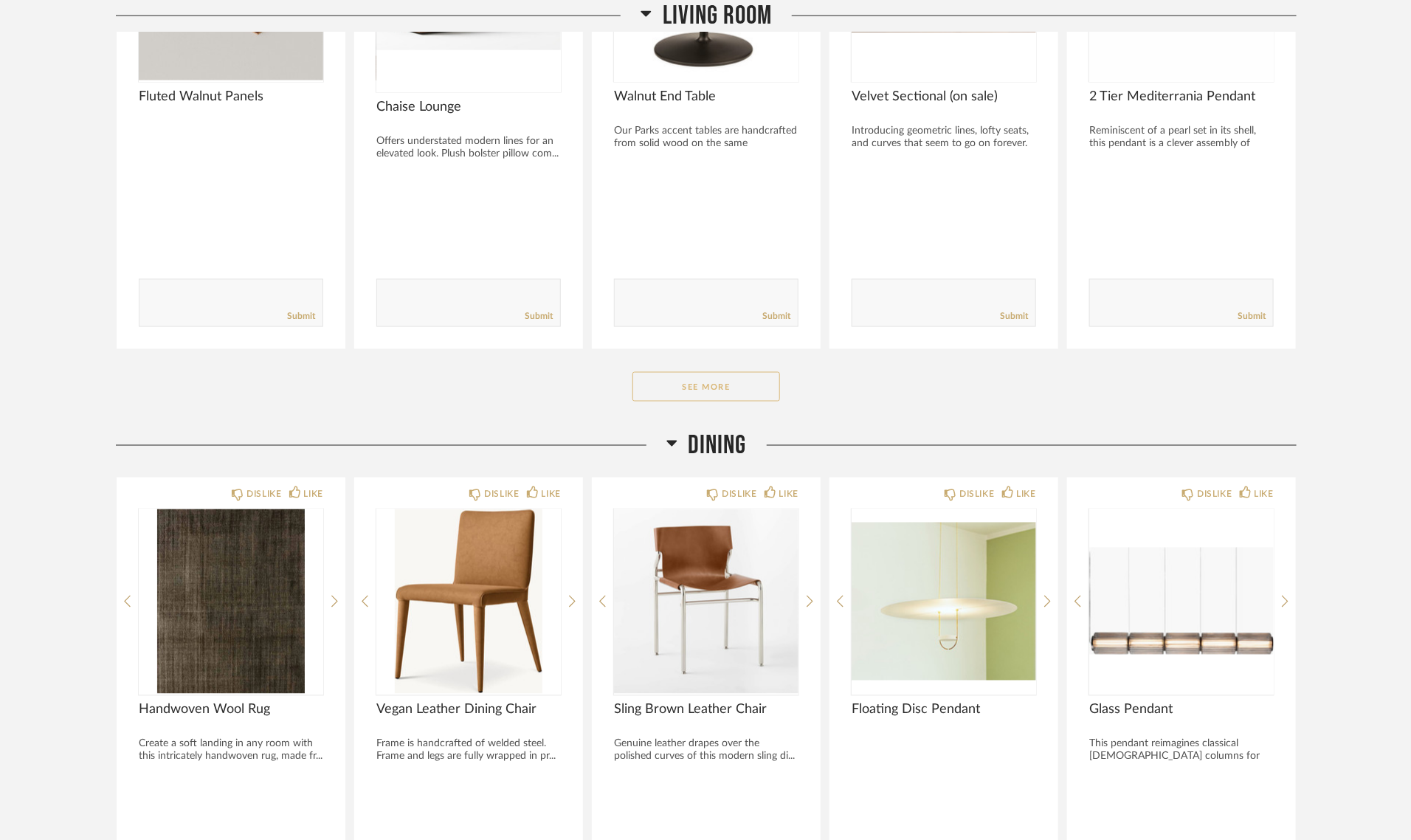
click at [644, 389] on button "See More" at bounding box center [706, 386] width 148 height 29
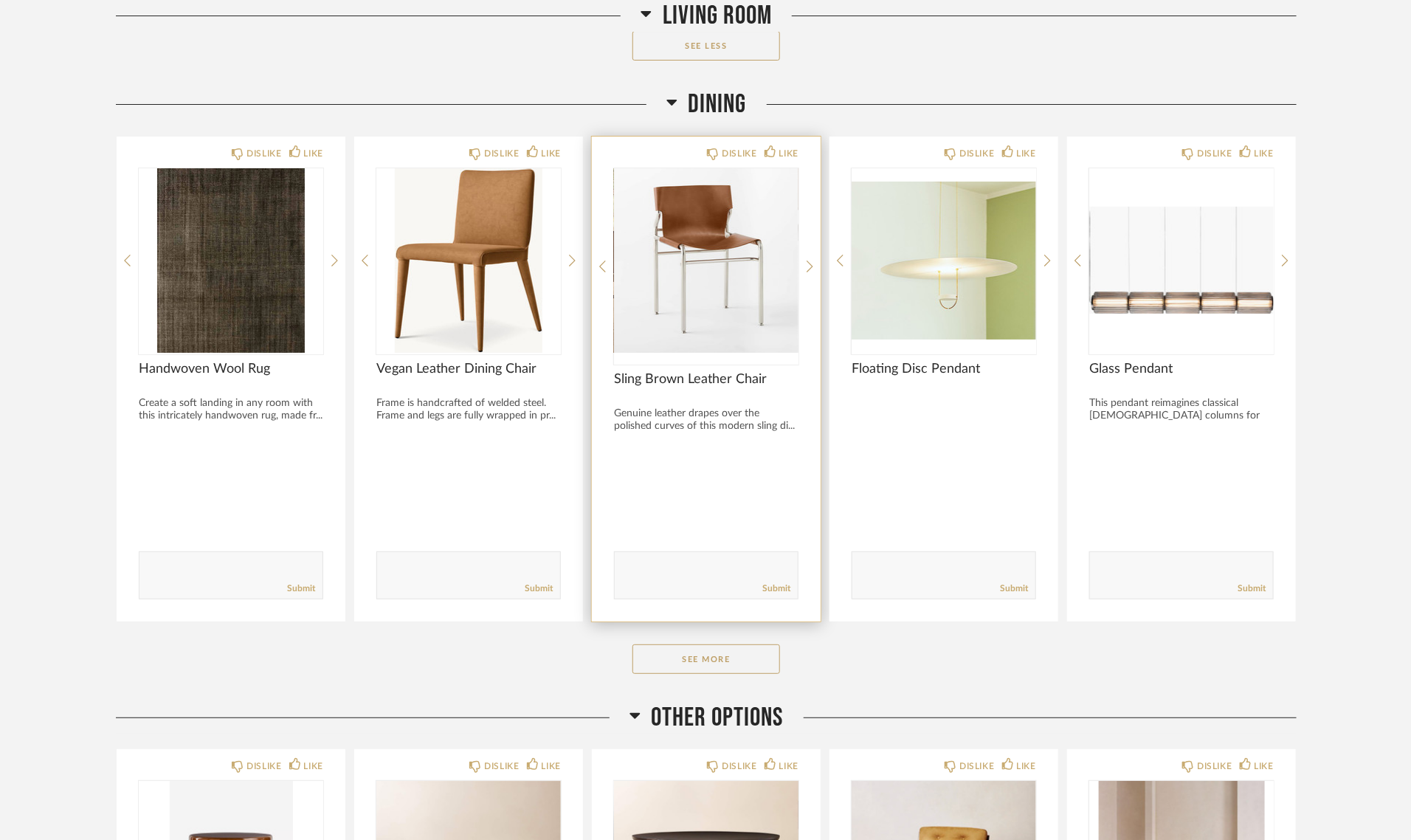
scroll to position [2674, 0]
